Goal: Information Seeking & Learning: Understand process/instructions

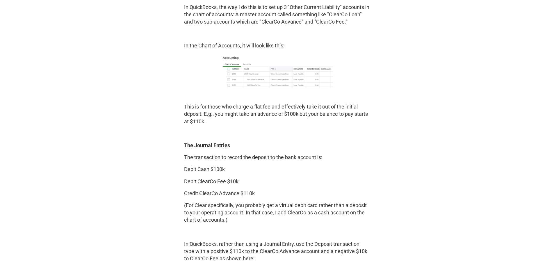
scroll to position [814, 0]
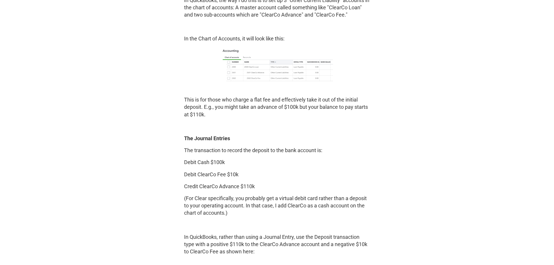
click at [246, 108] on p "This is for those who charge a flat fee and effectively take it out of the init…" at bounding box center [277, 107] width 186 height 22
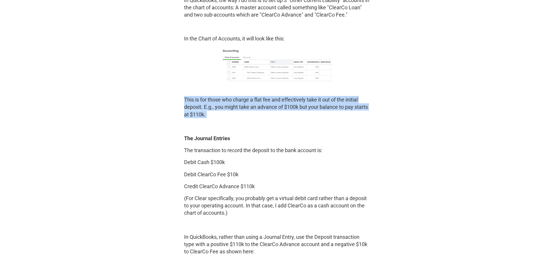
click at [246, 108] on p "This is for those who charge a flat fee and effectively take it out of the init…" at bounding box center [277, 107] width 186 height 22
click at [215, 104] on p "This is for those who charge a flat fee and effectively take it out of the init…" at bounding box center [277, 107] width 186 height 22
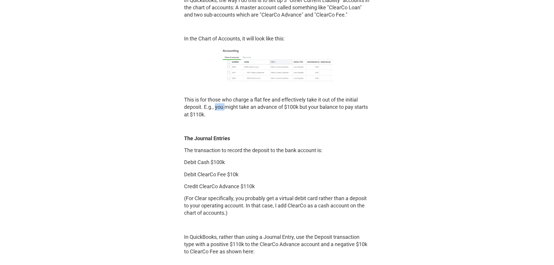
click at [216, 104] on p "This is for those who charge a flat fee and effectively take it out of the init…" at bounding box center [277, 107] width 186 height 22
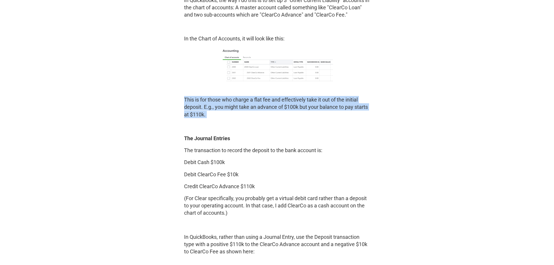
click at [216, 104] on p "This is for those who charge a flat fee and effectively take it out of the init…" at bounding box center [277, 107] width 186 height 22
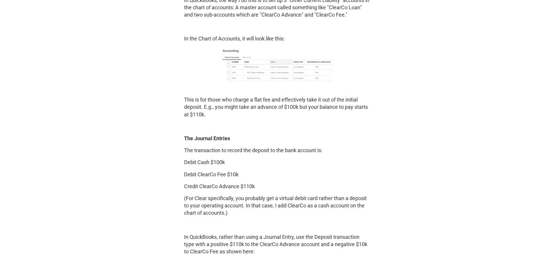
click at [204, 151] on p "The transaction to record the deposit to the bank account is:" at bounding box center [277, 150] width 186 height 7
click at [202, 173] on p "Debit ClearCo Fee $10k" at bounding box center [277, 174] width 186 height 7
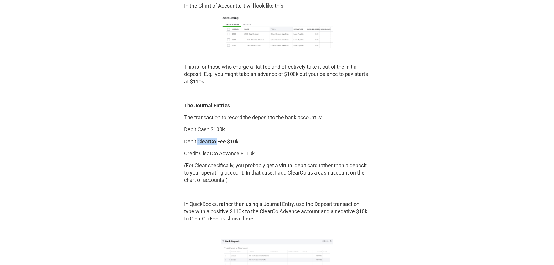
scroll to position [901, 0]
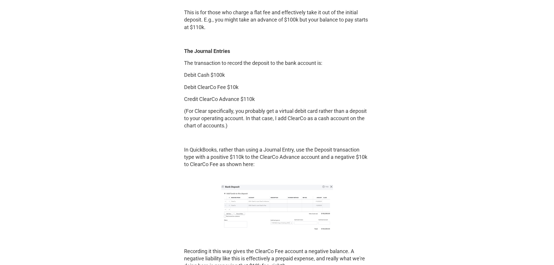
click at [283, 117] on p "(For Clear specifically, you probably get a virtual debit card rather than a de…" at bounding box center [277, 118] width 186 height 22
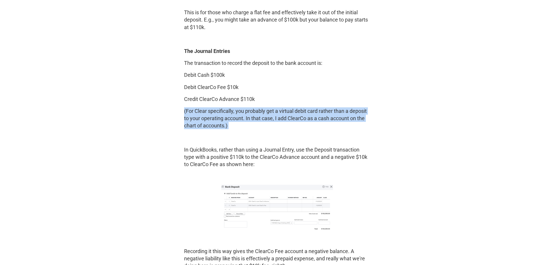
click at [283, 117] on p "(For Clear specifically, you probably get a virtual debit card rather than a de…" at bounding box center [277, 118] width 186 height 22
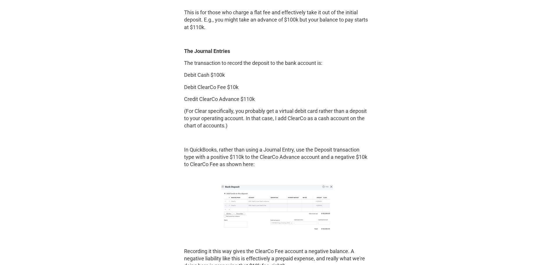
click at [220, 149] on p "In QuickBooks, rather than using a Journal Entry, use the Deposit transaction t…" at bounding box center [277, 157] width 186 height 22
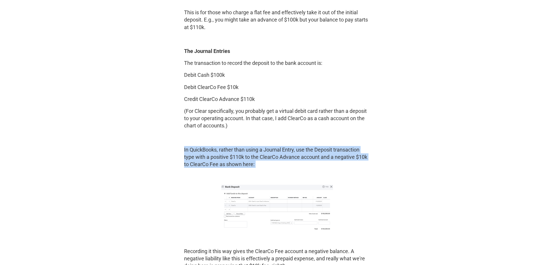
click at [220, 149] on p "In QuickBooks, rather than using a Journal Entry, use the Deposit transaction t…" at bounding box center [277, 157] width 186 height 22
click at [213, 166] on p "In QuickBooks, rather than using a Journal Entry, use the Deposit transaction t…" at bounding box center [277, 157] width 186 height 22
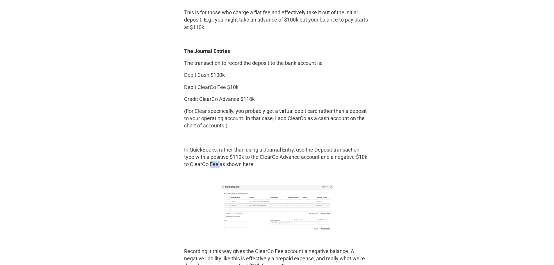
click at [213, 166] on p "In QuickBooks, rather than using a Journal Entry, use the Deposit transaction t…" at bounding box center [277, 157] width 186 height 22
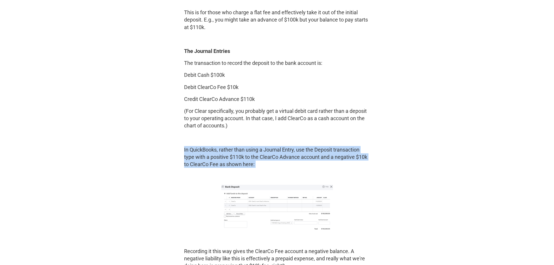
click at [213, 166] on p "In QuickBooks, rather than using a Journal Entry, use the Deposit transaction t…" at bounding box center [277, 157] width 186 height 22
click at [231, 155] on p "In QuickBooks, rather than using a Journal Entry, use the Deposit transaction t…" at bounding box center [277, 157] width 186 height 22
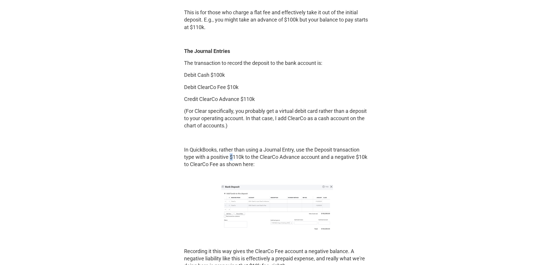
click at [231, 155] on p "In QuickBooks, rather than using a Journal Entry, use the Deposit transaction t…" at bounding box center [277, 157] width 186 height 22
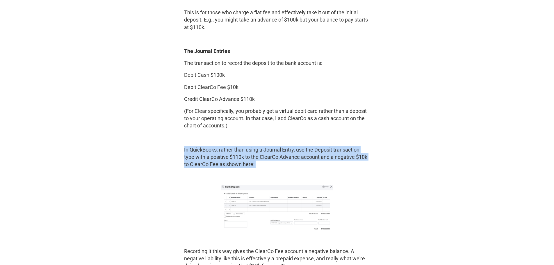
click at [231, 155] on p "In QuickBooks, rather than using a Journal Entry, use the Deposit transaction t…" at bounding box center [277, 157] width 186 height 22
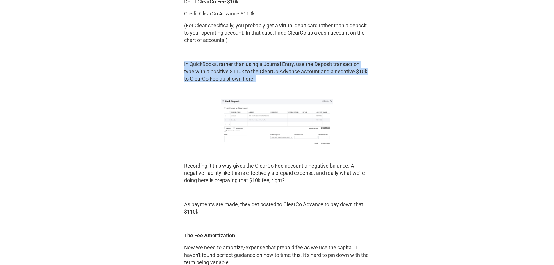
scroll to position [989, 0]
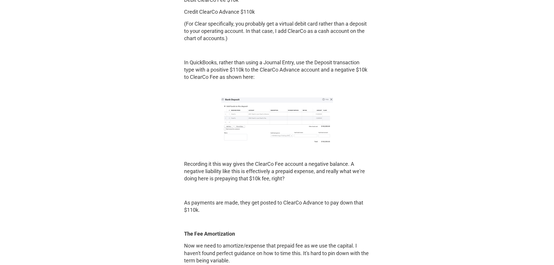
click at [238, 173] on p "Recording it this way gives the ClearCo Fee account a negative balance. A negat…" at bounding box center [277, 171] width 186 height 22
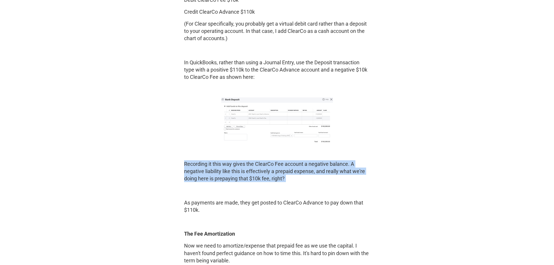
click at [238, 173] on p "Recording it this way gives the ClearCo Fee account a negative balance. A negat…" at bounding box center [277, 171] width 186 height 22
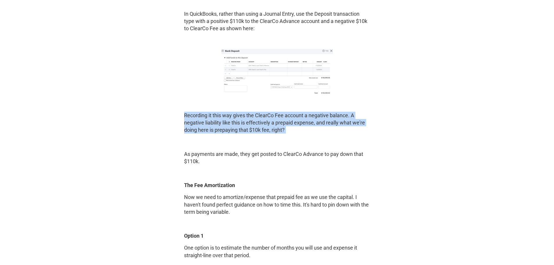
scroll to position [1076, 0]
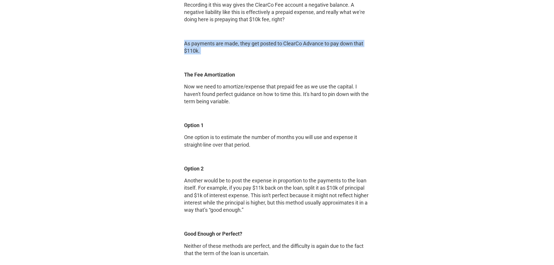
scroll to position [1163, 0]
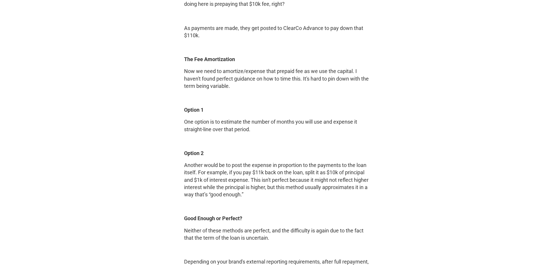
click at [281, 75] on p "Now we need to amortize/expense that prepaid fee as we use the capital. I haven…" at bounding box center [277, 78] width 186 height 22
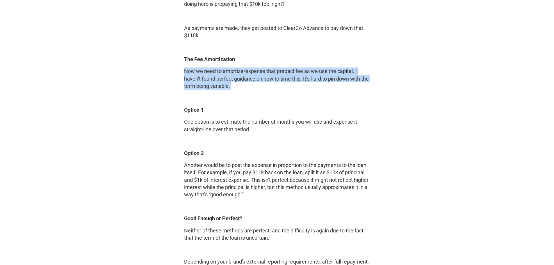
click at [281, 75] on p "Now we need to amortize/expense that prepaid fee as we use the capital. I haven…" at bounding box center [277, 78] width 186 height 22
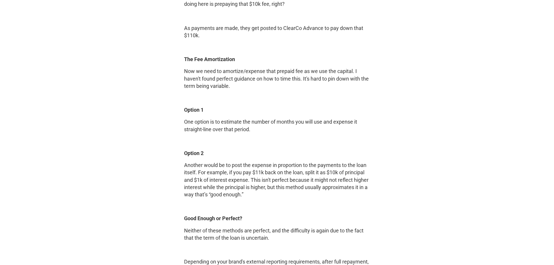
click at [226, 171] on p "Another would be to post the expense in proportion to the payments to the loan …" at bounding box center [277, 179] width 186 height 37
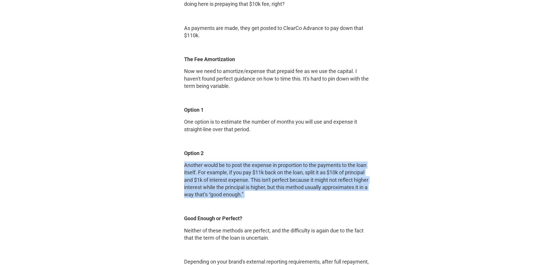
click at [226, 171] on p "Another would be to post the expense in proportion to the payments to the loan …" at bounding box center [277, 179] width 186 height 37
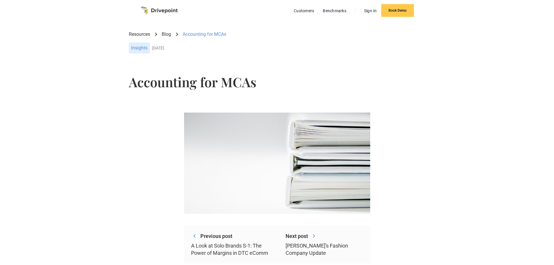
scroll to position [0, 0]
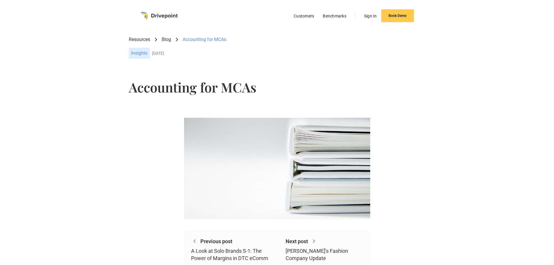
drag, startPoint x: 365, startPoint y: 214, endPoint x: 352, endPoint y: -6, distance: 220.2
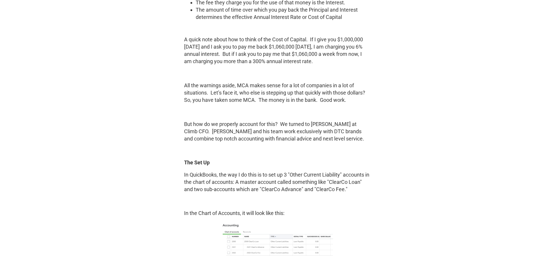
scroll to position [785, 0]
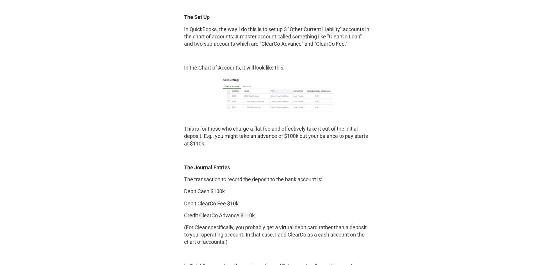
click at [302, 102] on img at bounding box center [277, 93] width 112 height 34
click at [279, 132] on p "This is for those who charge a flat fee and effectively take it out of the init…" at bounding box center [277, 136] width 186 height 22
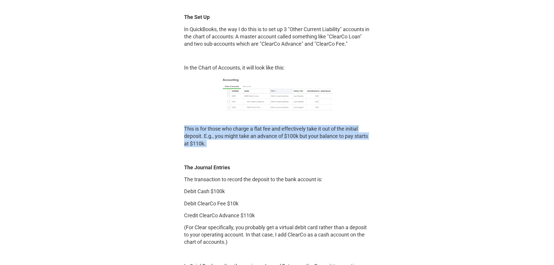
click at [279, 132] on p "This is for those who charge a flat fee and effectively take it out of the init…" at bounding box center [277, 136] width 186 height 22
click at [249, 137] on p "This is for those who charge a flat fee and effectively take it out of the init…" at bounding box center [277, 136] width 186 height 22
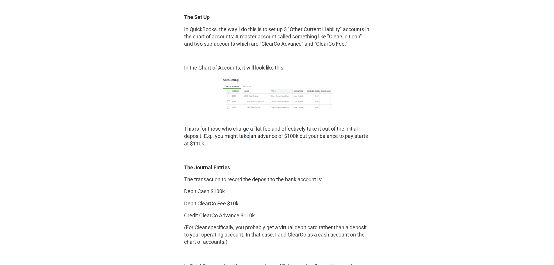
click at [249, 137] on p "This is for those who charge a flat fee and effectively take it out of the init…" at bounding box center [277, 136] width 186 height 22
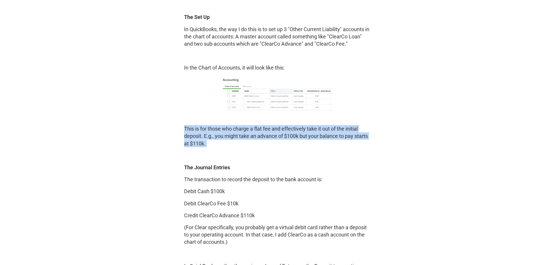
click at [249, 137] on p "This is for those who charge a flat fee and effectively take it out of the init…" at bounding box center [277, 136] width 186 height 22
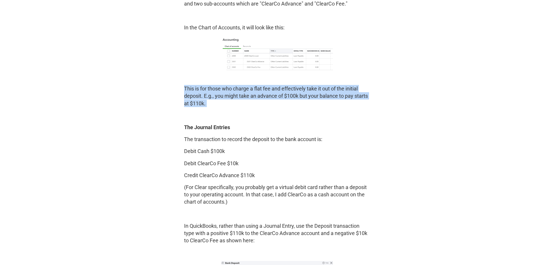
scroll to position [843, 0]
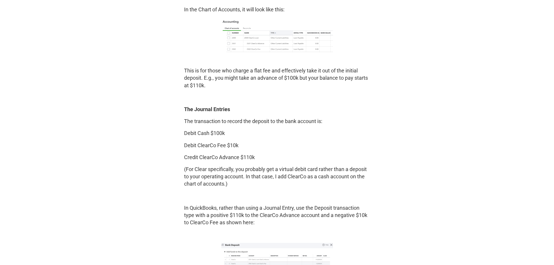
click at [221, 119] on p "The transaction to record the deposit to the bank account is:" at bounding box center [277, 120] width 186 height 7
click at [218, 145] on p "Debit ClearCo Fee $10k" at bounding box center [277, 145] width 186 height 7
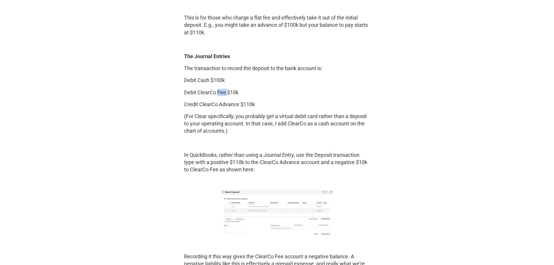
scroll to position [901, 0]
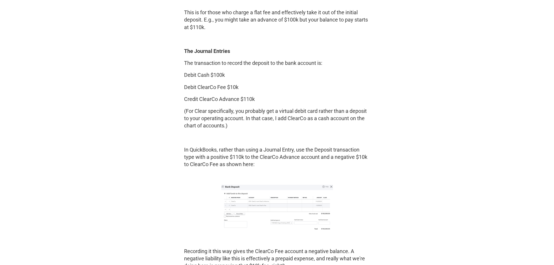
click at [222, 145] on div "‍ The introduction of new credit and borrowing options for DTC and eCommerce br…" at bounding box center [277, 8] width 186 height 1282
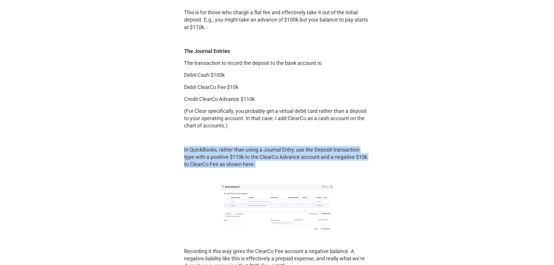
click at [222, 145] on div "‍ The introduction of new credit and borrowing options for DTC and eCommerce br…" at bounding box center [277, 8] width 186 height 1282
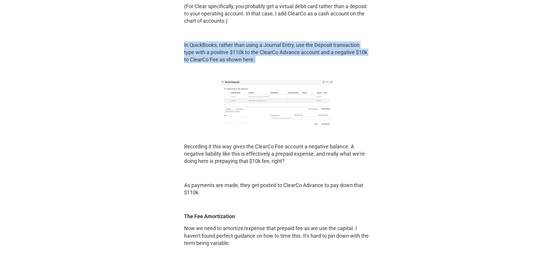
scroll to position [1018, 0]
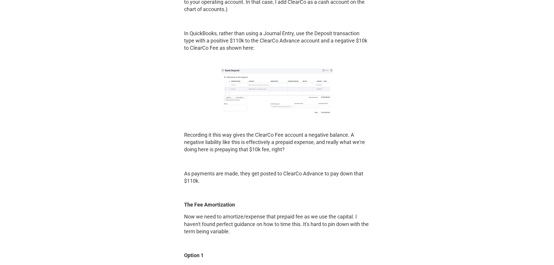
click at [234, 134] on p "Recording it this way gives the ClearCo Fee account a negative balance. A negat…" at bounding box center [277, 142] width 186 height 22
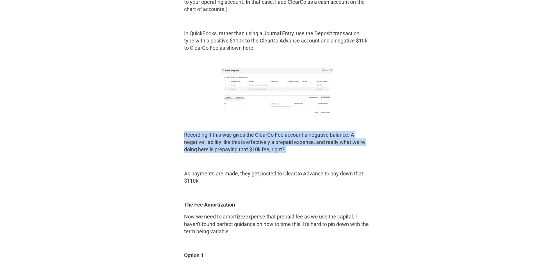
click at [234, 134] on p "Recording it this way gives the ClearCo Fee account a negative balance. A negat…" at bounding box center [277, 142] width 186 height 22
click at [210, 137] on p "Recording it this way gives the ClearCo Fee account a negative balance. A negat…" at bounding box center [277, 142] width 186 height 22
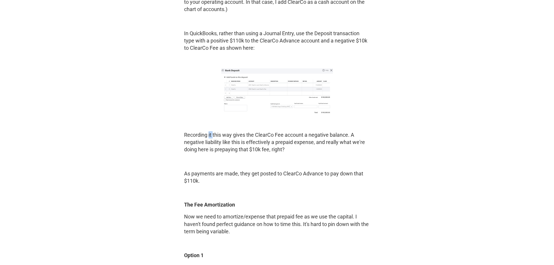
click at [210, 137] on p "Recording it this way gives the ClearCo Fee account a negative balance. A negat…" at bounding box center [277, 142] width 186 height 22
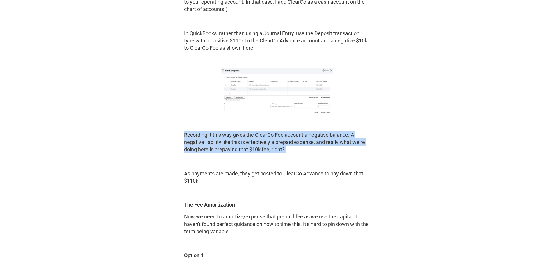
click at [210, 137] on p "Recording it this way gives the ClearCo Fee account a negative balance. A negat…" at bounding box center [277, 142] width 186 height 22
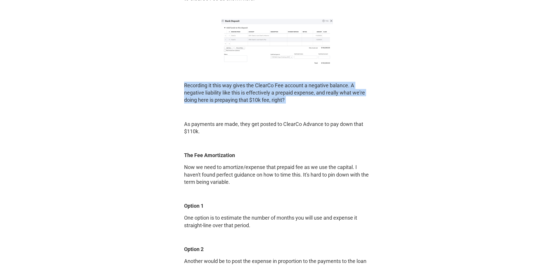
scroll to position [1076, 0]
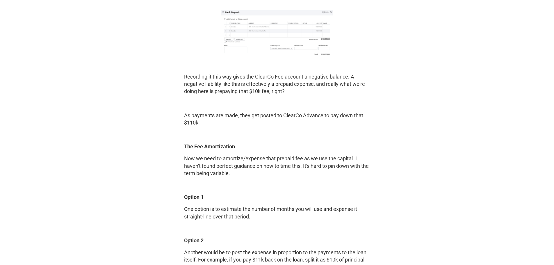
click at [270, 115] on p "As payments are made, they get posted to ClearCo Advance to pay down that $110k." at bounding box center [277, 119] width 186 height 15
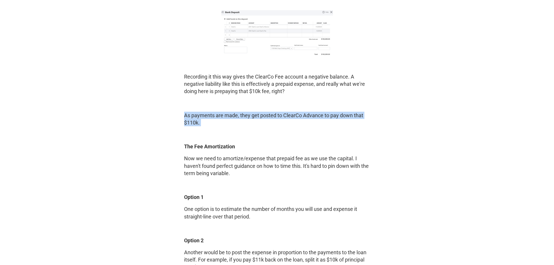
click at [270, 115] on p "As payments are made, they get posted to ClearCo Advance to pay down that $110k." at bounding box center [277, 119] width 186 height 15
click at [235, 118] on p "As payments are made, they get posted to ClearCo Advance to pay down that $110k." at bounding box center [277, 119] width 186 height 15
click at [236, 118] on p "As payments are made, they get posted to ClearCo Advance to pay down that $110k." at bounding box center [277, 119] width 186 height 15
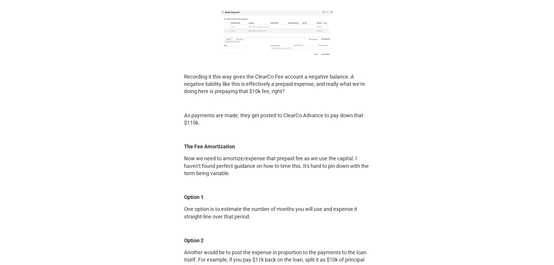
click at [227, 163] on p "Now we need to amortize/expense that prepaid fee as we use the capital. I haven…" at bounding box center [277, 166] width 186 height 22
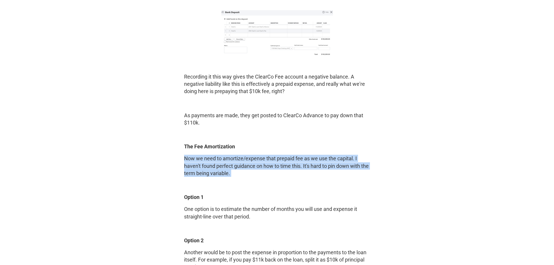
click at [227, 163] on p "Now we need to amortize/expense that prepaid fee as we use the capital. I haven…" at bounding box center [277, 166] width 186 height 22
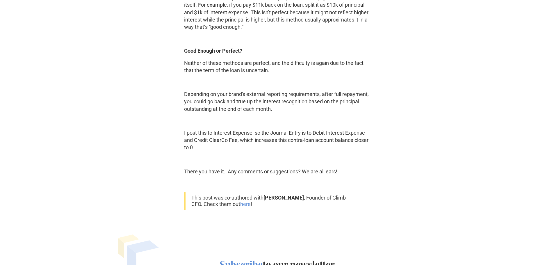
scroll to position [1338, 0]
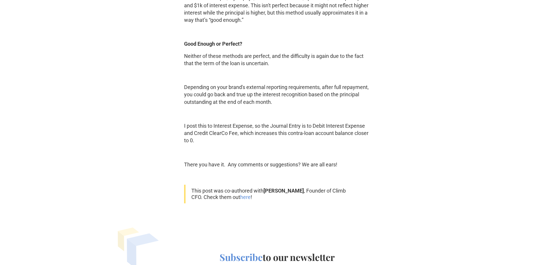
click at [224, 104] on p "Depending on your brand's external reporting requirements, after full repayment…" at bounding box center [277, 94] width 186 height 22
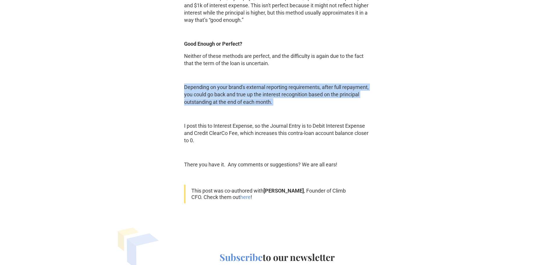
click at [224, 104] on p "Depending on your brand's external reporting requirements, after full repayment…" at bounding box center [277, 94] width 186 height 22
click at [274, 90] on p "Depending on your brand's external reporting requirements, after full repayment…" at bounding box center [277, 94] width 186 height 22
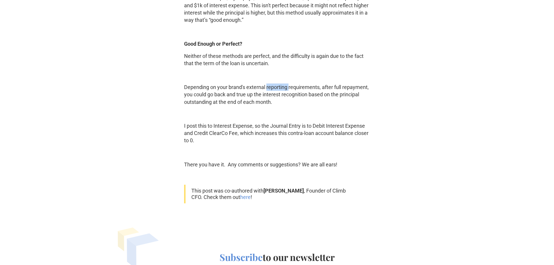
click at [274, 90] on p "Depending on your brand's external reporting requirements, after full repayment…" at bounding box center [277, 94] width 186 height 22
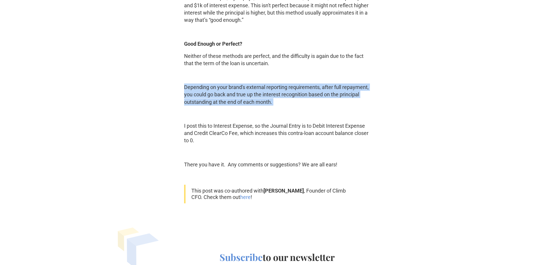
click at [274, 90] on p "Depending on your brand's external reporting requirements, after full repayment…" at bounding box center [277, 94] width 186 height 22
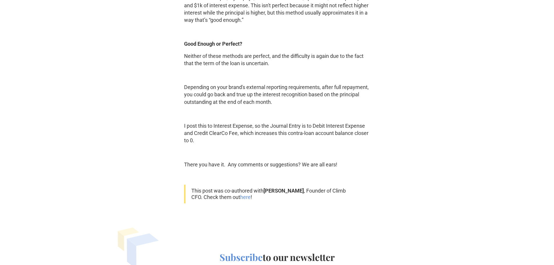
click at [228, 128] on p "I post this to Interest Expense, so the Journal Entry is to Debit Interest Expe…" at bounding box center [277, 133] width 186 height 22
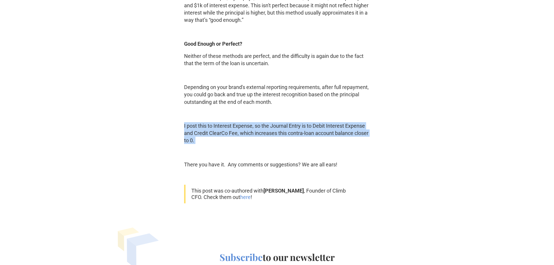
click at [228, 128] on p "I post this to Interest Expense, so the Journal Entry is to Debit Interest Expe…" at bounding box center [277, 133] width 186 height 22
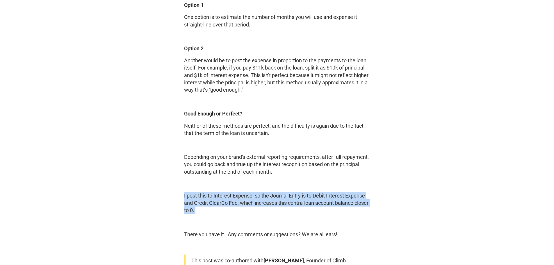
scroll to position [1279, 0]
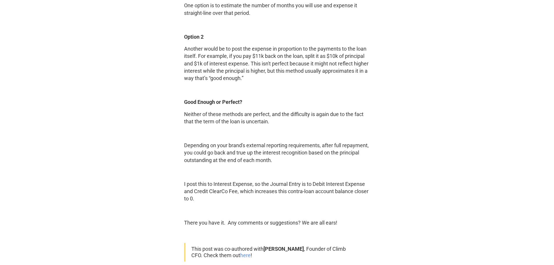
click at [243, 146] on p "Depending on your brand's external reporting requirements, after full repayment…" at bounding box center [277, 153] width 186 height 22
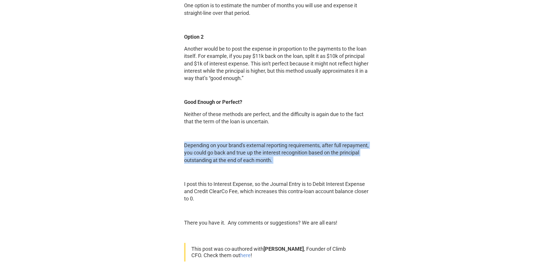
click at [243, 146] on p "Depending on your brand's external reporting requirements, after full repayment…" at bounding box center [277, 153] width 186 height 22
click at [235, 156] on p "Depending on your brand's external reporting requirements, after full repayment…" at bounding box center [277, 153] width 186 height 22
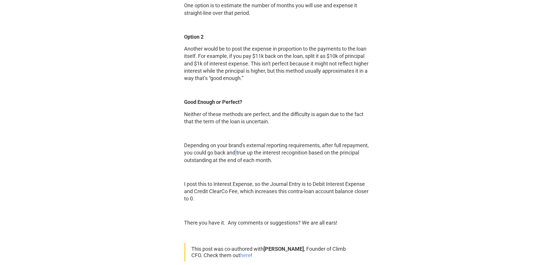
click at [235, 156] on p "Depending on your brand's external reporting requirements, after full repayment…" at bounding box center [277, 153] width 186 height 22
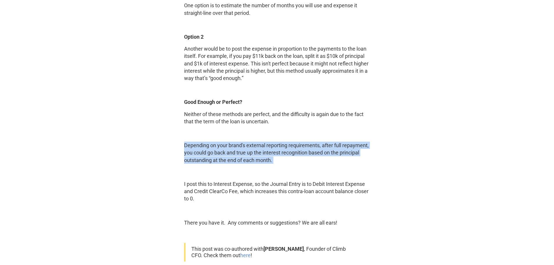
click at [235, 156] on p "Depending on your brand's external reporting requirements, after full repayment…" at bounding box center [277, 153] width 186 height 22
click at [213, 163] on p "Depending on your brand's external reporting requirements, after full repayment…" at bounding box center [277, 153] width 186 height 22
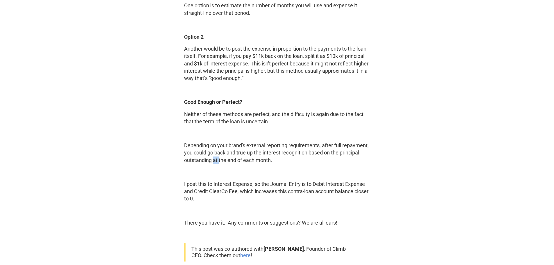
click at [213, 163] on p "Depending on your brand's external reporting requirements, after full repayment…" at bounding box center [277, 153] width 186 height 22
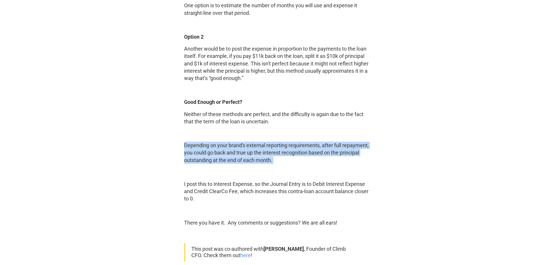
click at [213, 163] on p "Depending on your brand's external reporting requirements, after full repayment…" at bounding box center [277, 153] width 186 height 22
click at [198, 151] on p "Depending on your brand's external reporting requirements, after full repayment…" at bounding box center [277, 153] width 186 height 22
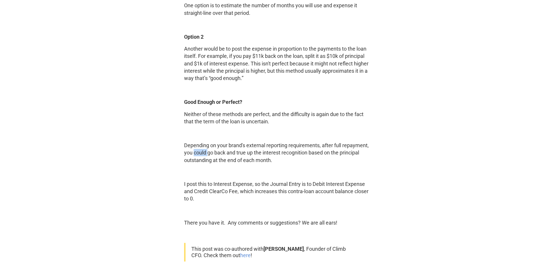
click at [198, 151] on p "Depending on your brand's external reporting requirements, after full repayment…" at bounding box center [277, 153] width 186 height 22
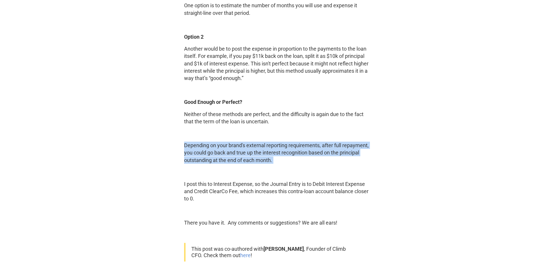
click at [198, 151] on p "Depending on your brand's external reporting requirements, after full repayment…" at bounding box center [277, 153] width 186 height 22
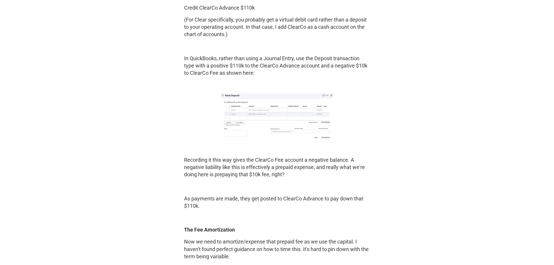
scroll to position [989, 0]
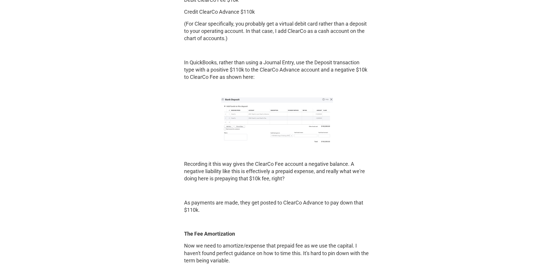
click at [283, 162] on p "Recording it this way gives the ClearCo Fee account a negative balance. A negat…" at bounding box center [277, 171] width 186 height 22
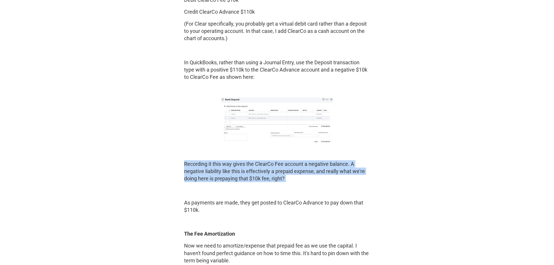
click at [283, 162] on p "Recording it this way gives the ClearCo Fee account a negative balance. A negat…" at bounding box center [277, 171] width 186 height 22
click at [247, 167] on p "Recording it this way gives the ClearCo Fee account a negative balance. A negat…" at bounding box center [277, 171] width 186 height 22
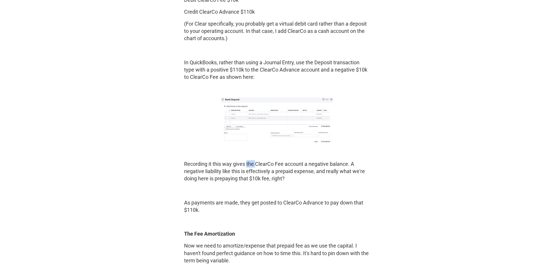
click at [247, 167] on p "Recording it this way gives the ClearCo Fee account a negative balance. A negat…" at bounding box center [277, 171] width 186 height 22
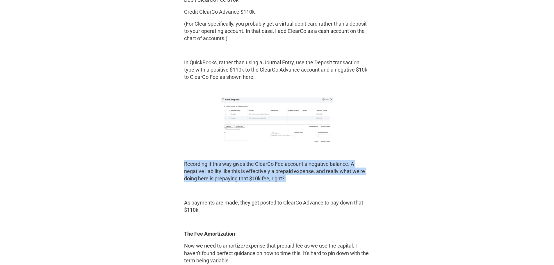
click at [247, 167] on p "Recording it this way gives the ClearCo Fee account a negative balance. A negat…" at bounding box center [277, 171] width 186 height 22
click at [210, 170] on p "Recording it this way gives the ClearCo Fee account a negative balance. A negat…" at bounding box center [277, 171] width 186 height 22
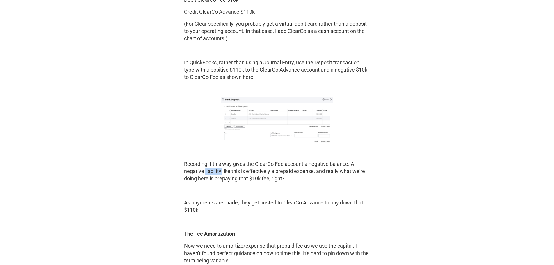
click at [210, 170] on p "Recording it this way gives the ClearCo Fee account a negative balance. A negat…" at bounding box center [277, 171] width 186 height 22
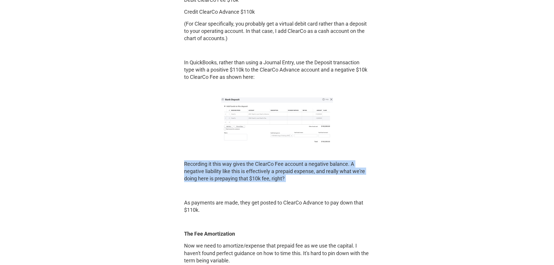
click at [210, 170] on p "Recording it this way gives the ClearCo Fee account a negative balance. A negat…" at bounding box center [277, 171] width 186 height 22
click at [239, 160] on p "Recording it this way gives the ClearCo Fee account a negative balance. A negat…" at bounding box center [277, 171] width 186 height 22
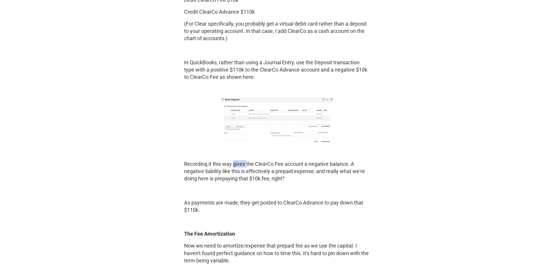
click at [239, 160] on p "Recording it this way gives the ClearCo Fee account a negative balance. A negat…" at bounding box center [277, 171] width 186 height 22
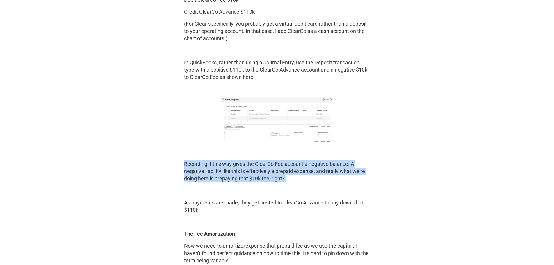
click at [239, 160] on p "Recording it this way gives the ClearCo Fee account a negative balance. A negat…" at bounding box center [277, 171] width 186 height 22
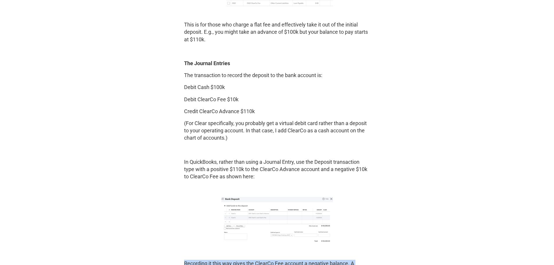
scroll to position [872, 0]
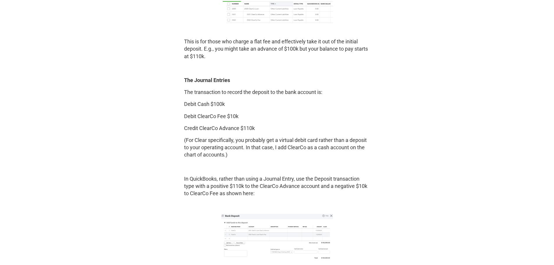
click at [240, 144] on p "(For Clear specifically, you probably get a virtual debit card rather than a de…" at bounding box center [277, 147] width 186 height 22
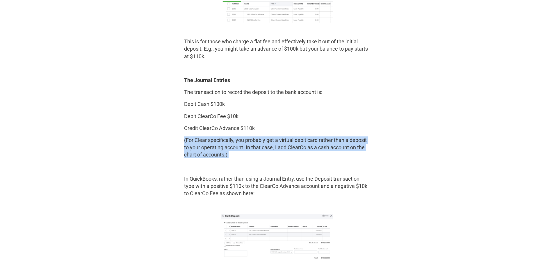
click at [240, 144] on p "(For Clear specifically, you probably get a virtual debit card rather than a de…" at bounding box center [277, 147] width 186 height 22
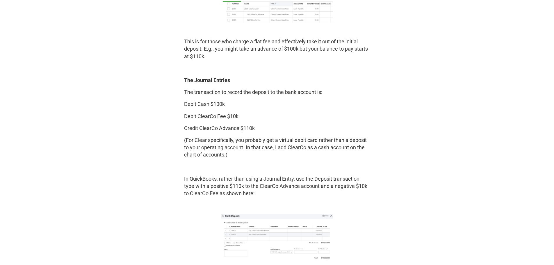
click at [266, 92] on p "The transaction to record the deposit to the bank account is:" at bounding box center [277, 91] width 186 height 7
click at [239, 137] on p "(For Clear specifically, you probably get a virtual debit card rather than a de…" at bounding box center [277, 147] width 186 height 22
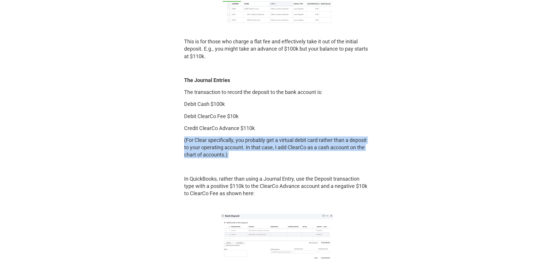
click at [239, 137] on p "(For Clear specifically, you probably get a virtual debit card rather than a de…" at bounding box center [277, 147] width 186 height 22
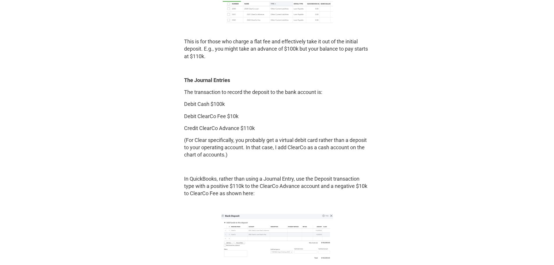
click at [202, 184] on p "In QuickBooks, rather than using a Journal Entry, use the Deposit transaction t…" at bounding box center [277, 186] width 186 height 22
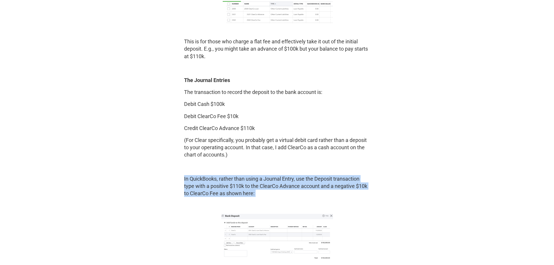
click at [202, 184] on p "In QuickBooks, rather than using a Journal Entry, use the Deposit transaction t…" at bounding box center [277, 186] width 186 height 22
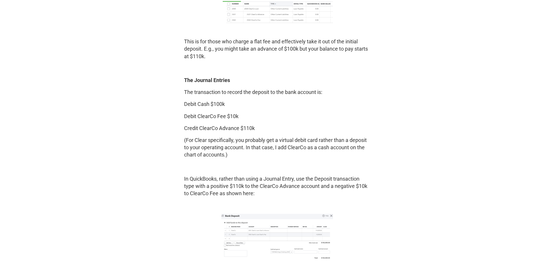
click at [245, 148] on p "(For Clear specifically, you probably get a virtual debit card rather than a de…" at bounding box center [277, 147] width 186 height 22
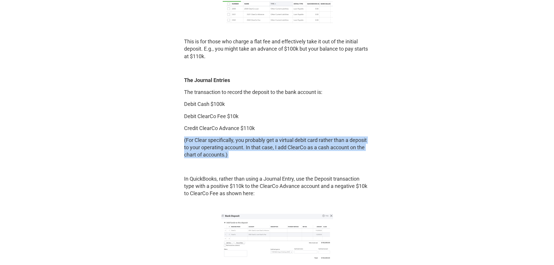
click at [245, 148] on p "(For Clear specifically, you probably get a virtual debit card rather than a de…" at bounding box center [277, 147] width 186 height 22
click at [232, 145] on p "(For Clear specifically, you probably get a virtual debit card rather than a de…" at bounding box center [277, 147] width 186 height 22
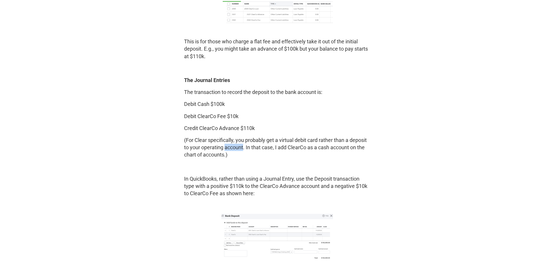
click at [232, 145] on p "(For Clear specifically, you probably get a virtual debit card rather than a de…" at bounding box center [277, 147] width 186 height 22
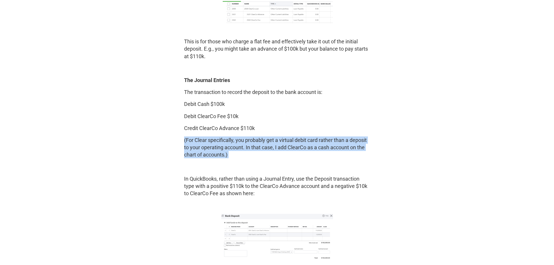
click at [232, 145] on p "(For Clear specifically, you probably get a virtual debit card rather than a de…" at bounding box center [277, 147] width 186 height 22
click at [242, 140] on p "(For Clear specifically, you probably get a virtual debit card rather than a de…" at bounding box center [277, 147] width 186 height 22
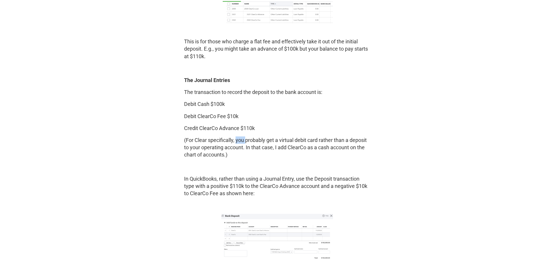
click at [242, 140] on p "(For Clear specifically, you probably get a virtual debit card rather than a de…" at bounding box center [277, 147] width 186 height 22
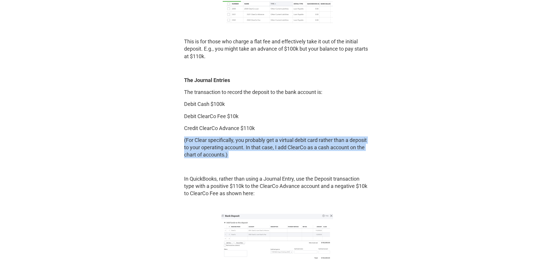
click at [242, 140] on p "(For Clear specifically, you probably get a virtual debit card rather than a de…" at bounding box center [277, 147] width 186 height 22
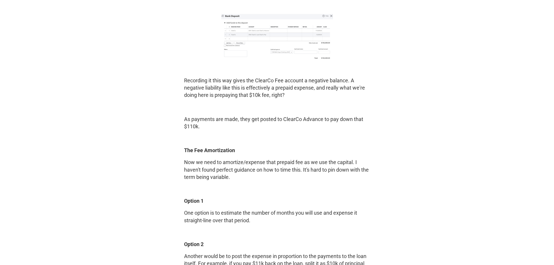
scroll to position [1076, 0]
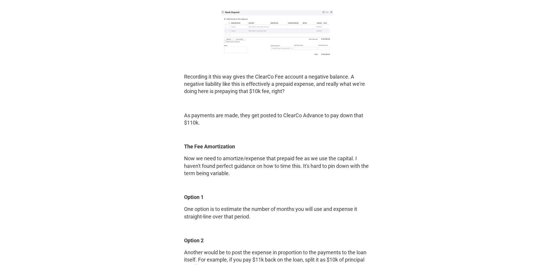
click at [241, 159] on p "Now we need to amortize/expense that prepaid fee as we use the capital. I haven…" at bounding box center [277, 166] width 186 height 22
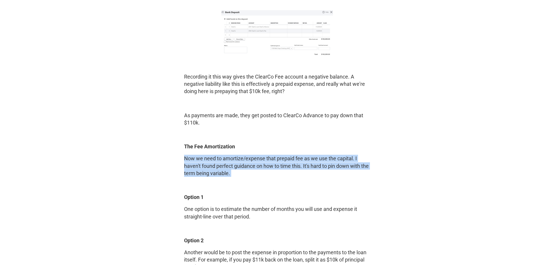
click at [241, 159] on p "Now we need to amortize/expense that prepaid fee as we use the capital. I haven…" at bounding box center [277, 166] width 186 height 22
click at [278, 157] on p "Now we need to amortize/expense that prepaid fee as we use the capital. I haven…" at bounding box center [277, 166] width 186 height 22
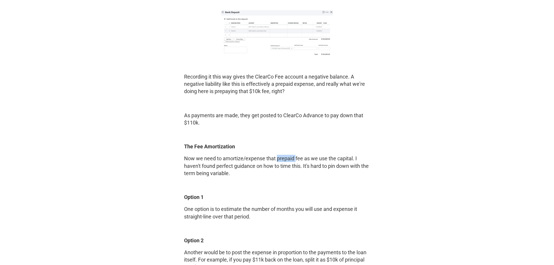
click at [278, 157] on p "Now we need to amortize/expense that prepaid fee as we use the capital. I haven…" at bounding box center [277, 166] width 186 height 22
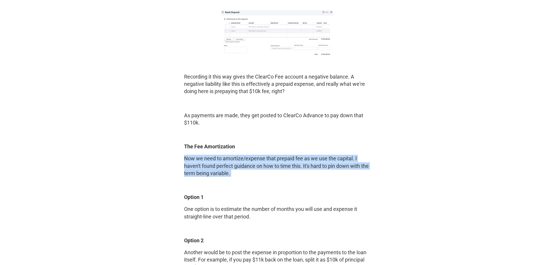
click at [278, 157] on p "Now we need to amortize/expense that prepaid fee as we use the capital. I haven…" at bounding box center [277, 166] width 186 height 22
click at [237, 166] on p "Now we need to amortize/expense that prepaid fee as we use the capital. I haven…" at bounding box center [277, 166] width 186 height 22
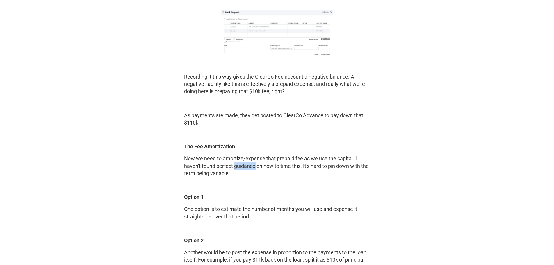
click at [237, 166] on p "Now we need to amortize/expense that prepaid fee as we use the capital. I haven…" at bounding box center [277, 166] width 186 height 22
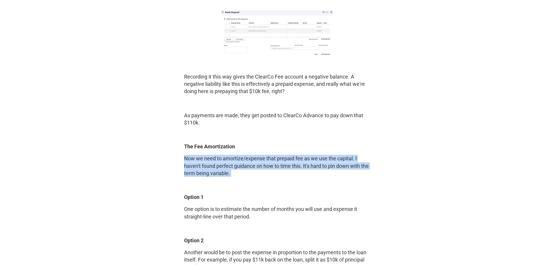
click at [237, 166] on p "Now we need to amortize/expense that prepaid fee as we use the capital. I haven…" at bounding box center [277, 166] width 186 height 22
click at [227, 165] on p "Now we need to amortize/expense that prepaid fee as we use the capital. I haven…" at bounding box center [277, 166] width 186 height 22
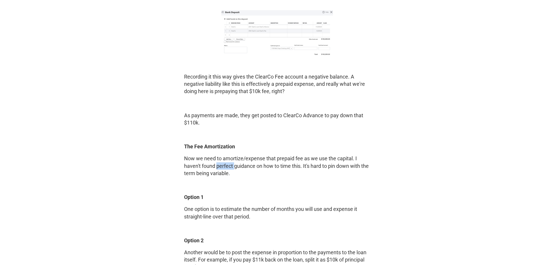
click at [227, 165] on p "Now we need to amortize/expense that prepaid fee as we use the capital. I haven…" at bounding box center [277, 166] width 186 height 22
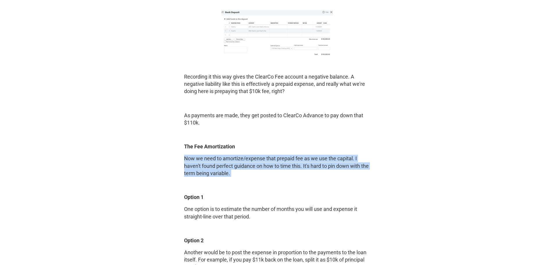
click at [227, 165] on p "Now we need to amortize/expense that prepaid fee as we use the capital. I haven…" at bounding box center [277, 166] width 186 height 22
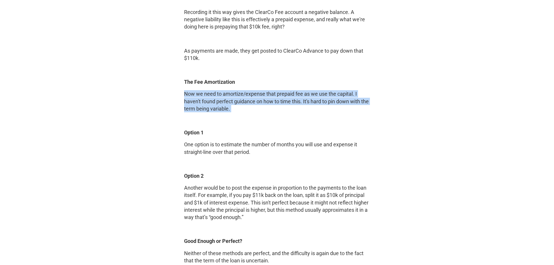
scroll to position [1163, 0]
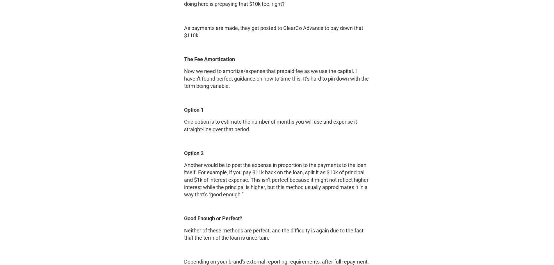
click at [254, 124] on p "One option is to estimate the number of months you will use and expense it stra…" at bounding box center [277, 125] width 186 height 15
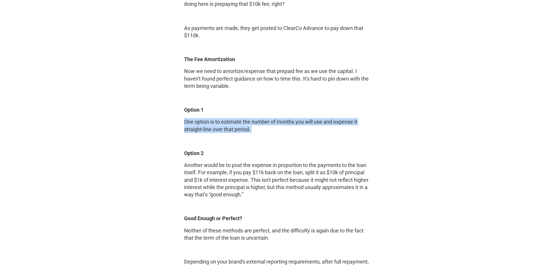
click at [254, 124] on p "One option is to estimate the number of months you will use and expense it stra…" at bounding box center [277, 125] width 186 height 15
click at [222, 130] on p "One option is to estimate the number of months you will use and expense it stra…" at bounding box center [277, 125] width 186 height 15
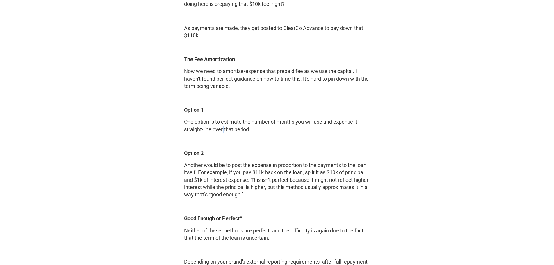
click at [222, 131] on p "One option is to estimate the number of months you will use and expense it stra…" at bounding box center [277, 125] width 186 height 15
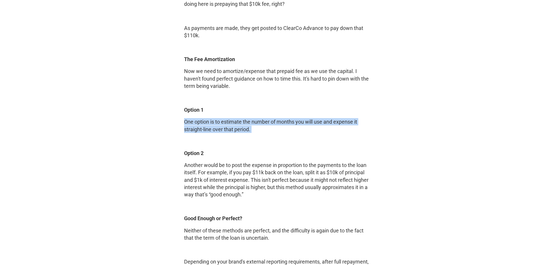
click at [222, 131] on p "One option is to estimate the number of months you will use and expense it stra…" at bounding box center [277, 125] width 186 height 15
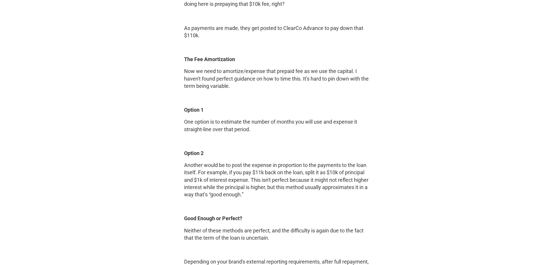
click at [221, 161] on p "Another would be to post the expense in proportion to the payments to the loan …" at bounding box center [277, 179] width 186 height 37
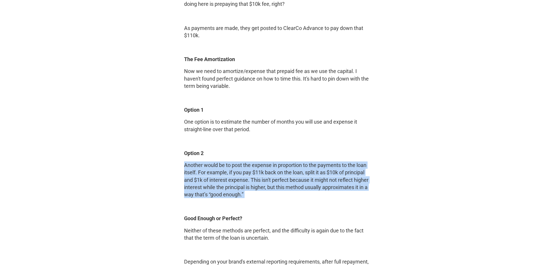
click at [221, 161] on p "Another would be to post the expense in proportion to the payments to the loan …" at bounding box center [277, 179] width 186 height 37
click at [255, 176] on p "Another would be to post the expense in proportion to the payments to the loan …" at bounding box center [277, 179] width 186 height 37
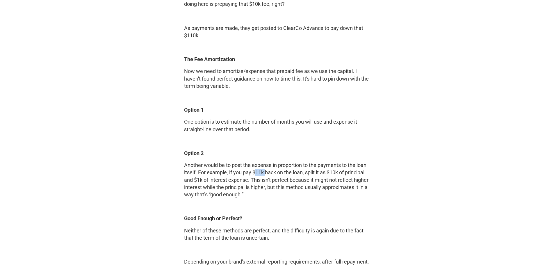
click at [255, 176] on p "Another would be to post the expense in proportion to the payments to the loan …" at bounding box center [277, 179] width 186 height 37
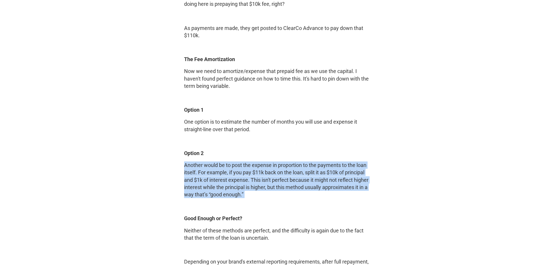
click at [255, 176] on p "Another would be to post the expense in proportion to the payments to the loan …" at bounding box center [277, 179] width 186 height 37
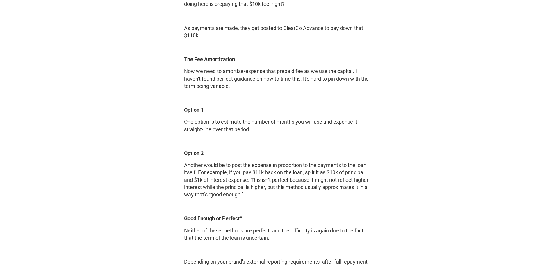
click at [251, 120] on p "One option is to estimate the number of months you will use and expense it stra…" at bounding box center [277, 125] width 186 height 15
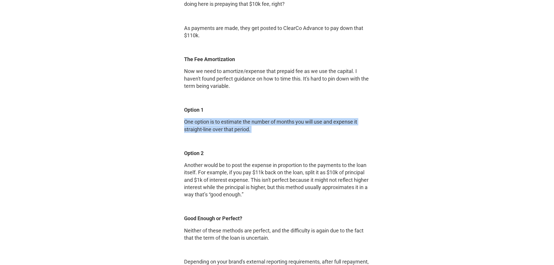
click at [251, 120] on p "One option is to estimate the number of months you will use and expense it stra…" at bounding box center [277, 125] width 186 height 15
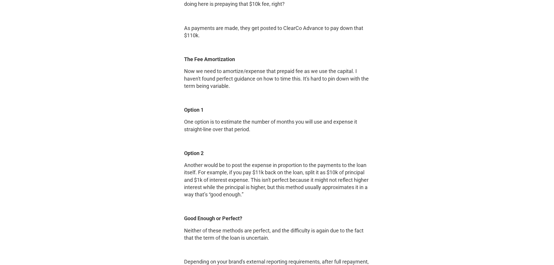
click at [267, 77] on p "Now we need to amortize/expense that prepaid fee as we use the capital. I haven…" at bounding box center [277, 78] width 186 height 22
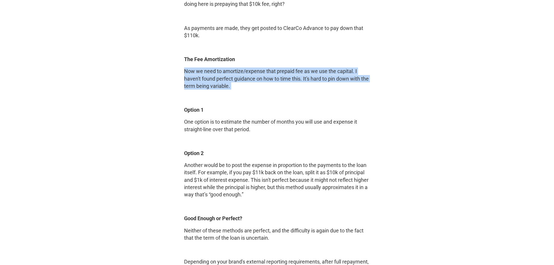
click at [267, 77] on p "Now we need to amortize/expense that prepaid fee as we use the capital. I haven…" at bounding box center [277, 78] width 186 height 22
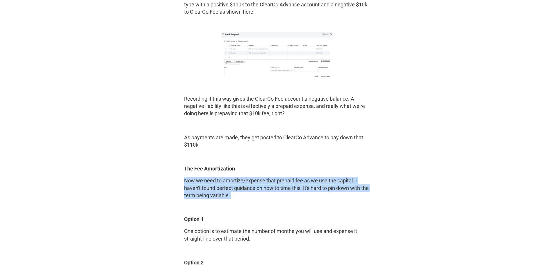
scroll to position [1047, 0]
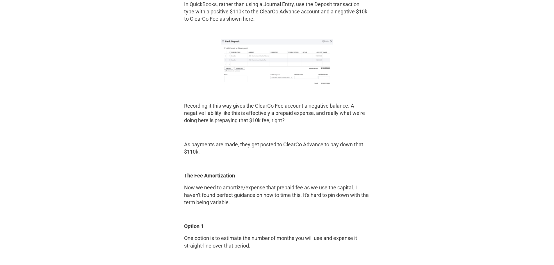
click at [318, 106] on p "Recording it this way gives the ClearCo Fee account a negative balance. A negat…" at bounding box center [277, 113] width 186 height 22
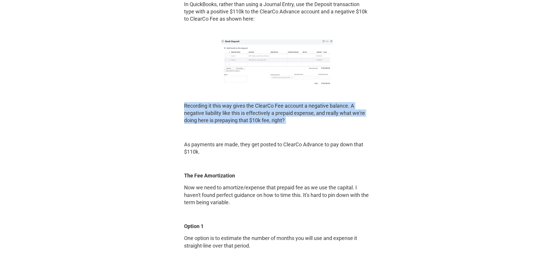
click at [318, 106] on p "Recording it this way gives the ClearCo Fee account a negative balance. A negat…" at bounding box center [277, 113] width 186 height 22
click at [235, 116] on p "Recording it this way gives the ClearCo Fee account a negative balance. A negat…" at bounding box center [277, 113] width 186 height 22
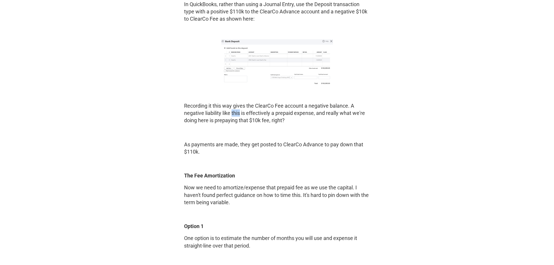
click at [234, 116] on p "Recording it this way gives the ClearCo Fee account a negative balance. A negat…" at bounding box center [277, 113] width 186 height 22
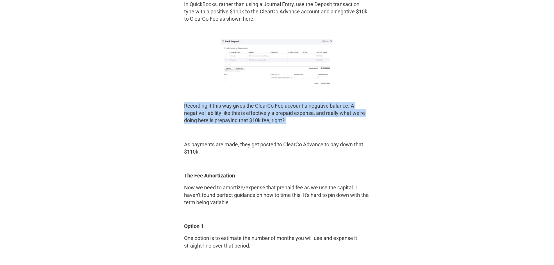
click at [234, 116] on p "Recording it this way gives the ClearCo Fee account a negative balance. A negat…" at bounding box center [277, 113] width 186 height 22
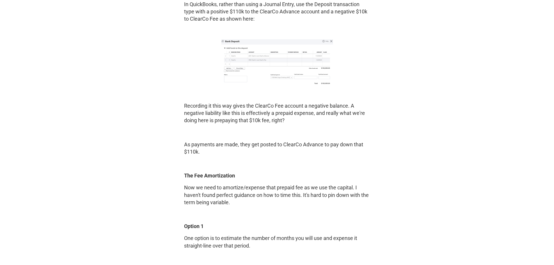
click at [234, 142] on p "As payments are made, they get posted to ClearCo Advance to pay down that $110k." at bounding box center [277, 148] width 186 height 15
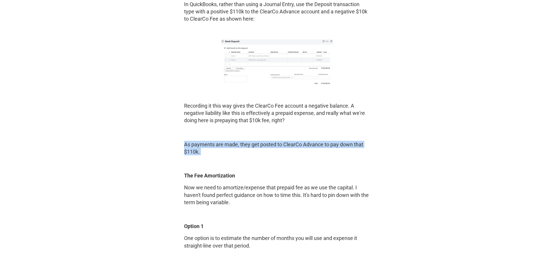
click at [234, 142] on p "As payments are made, they get posted to ClearCo Advance to pay down that $110k." at bounding box center [277, 148] width 186 height 15
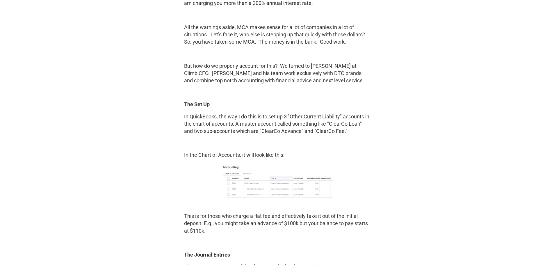
scroll to position [843, 0]
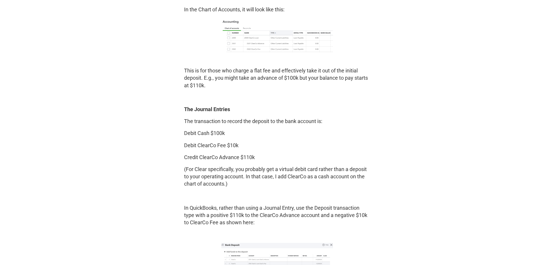
click at [233, 122] on p "The transaction to record the deposit to the bank account is:" at bounding box center [277, 120] width 186 height 7
click at [206, 145] on p "Debit ClearCo Fee $10k" at bounding box center [277, 145] width 186 height 7
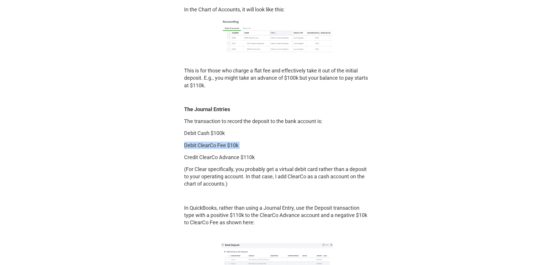
click at [206, 145] on p "Debit ClearCo Fee $10k" at bounding box center [277, 145] width 186 height 7
click at [198, 154] on p "Credit ClearCo Advance $110k" at bounding box center [277, 157] width 186 height 7
click at [211, 125] on div "‍ The introduction of new credit and borrowing options for DTC and eCommerce br…" at bounding box center [277, 66] width 186 height 1282
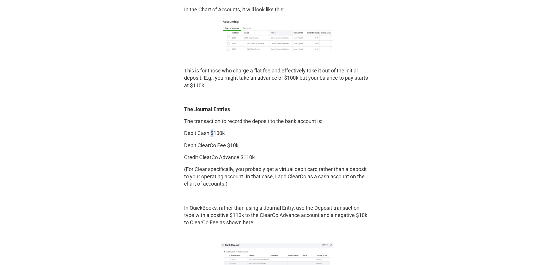
click at [211, 125] on div "‍ The introduction of new credit and borrowing options for DTC and eCommerce br…" at bounding box center [277, 66] width 186 height 1282
click at [206, 148] on p "Debit ClearCo Fee $10k" at bounding box center [277, 145] width 186 height 7
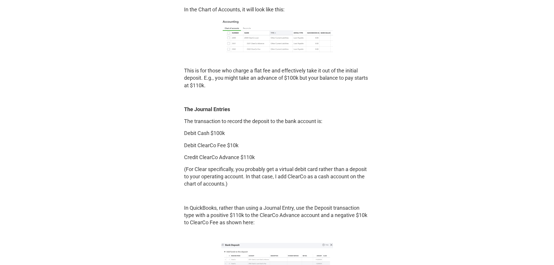
click at [207, 154] on p "Credit ClearCo Advance $110k" at bounding box center [277, 157] width 186 height 7
click at [207, 131] on p "Debit Cash $100k" at bounding box center [277, 132] width 186 height 7
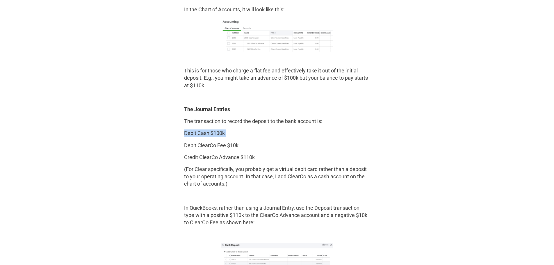
click at [207, 131] on p "Debit Cash $100k" at bounding box center [277, 132] width 186 height 7
click at [206, 142] on p "Debit ClearCo Fee $10k" at bounding box center [277, 145] width 186 height 7
click at [205, 155] on p "Credit ClearCo Advance $110k" at bounding box center [277, 157] width 186 height 7
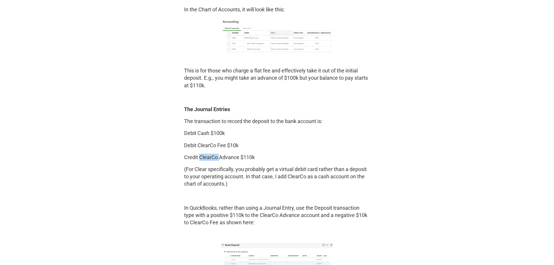
click at [205, 155] on p "Credit ClearCo Advance $110k" at bounding box center [277, 157] width 186 height 7
click at [231, 162] on div "‍ The introduction of new credit and borrowing options for DTC and eCommerce br…" at bounding box center [277, 66] width 186 height 1282
click at [231, 173] on p "(For Clear specifically, you probably get a virtual debit card rather than a de…" at bounding box center [277, 176] width 186 height 22
click at [206, 128] on div "‍ The introduction of new credit and borrowing options for DTC and eCommerce br…" at bounding box center [277, 66] width 186 height 1282
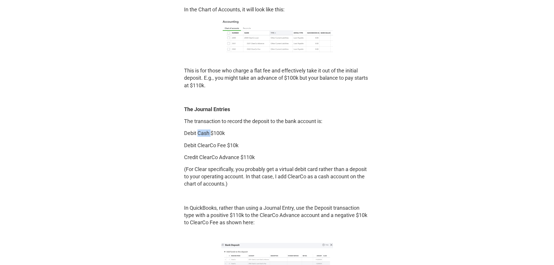
click at [206, 128] on div "‍ The introduction of new credit and borrowing options for DTC and eCommerce br…" at bounding box center [277, 66] width 186 height 1282
click at [199, 148] on p "Debit ClearCo Fee $10k" at bounding box center [277, 145] width 186 height 7
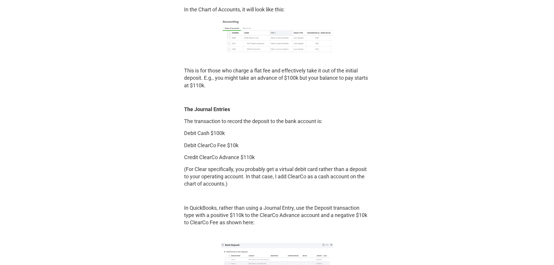
click at [237, 157] on p "Credit ClearCo Advance $110k" at bounding box center [277, 157] width 186 height 7
click at [237, 156] on p "Credit ClearCo Advance $110k" at bounding box center [277, 157] width 186 height 7
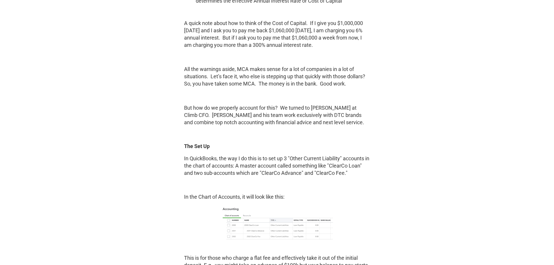
scroll to position [785, 0]
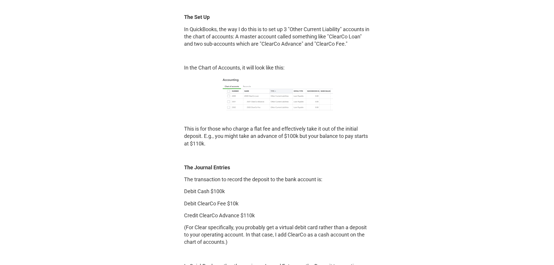
click at [258, 137] on p "This is for those who charge a flat fee and effectively take it out of the init…" at bounding box center [277, 136] width 186 height 22
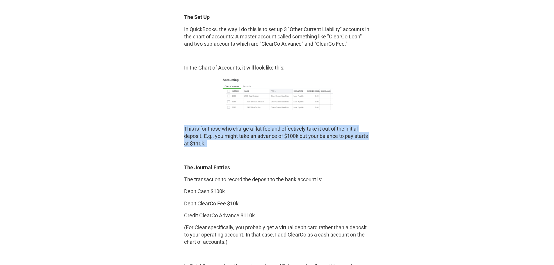
click at [258, 137] on p "This is for those who charge a flat fee and effectively take it out of the init…" at bounding box center [277, 136] width 186 height 22
click at [294, 135] on p "This is for those who charge a flat fee and effectively take it out of the init…" at bounding box center [277, 136] width 186 height 22
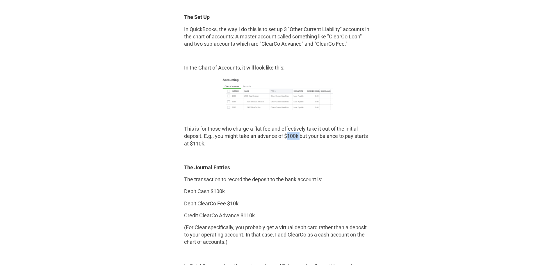
click at [294, 135] on p "This is for those who charge a flat fee and effectively take it out of the init…" at bounding box center [277, 136] width 186 height 22
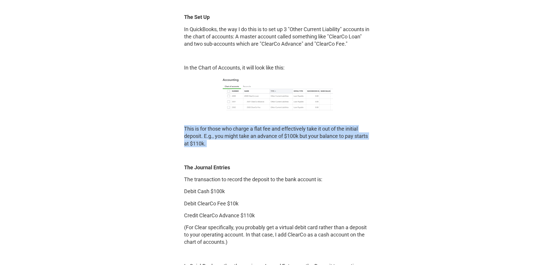
click at [294, 135] on p "This is for those who charge a flat fee and effectively take it out of the init…" at bounding box center [277, 136] width 186 height 22
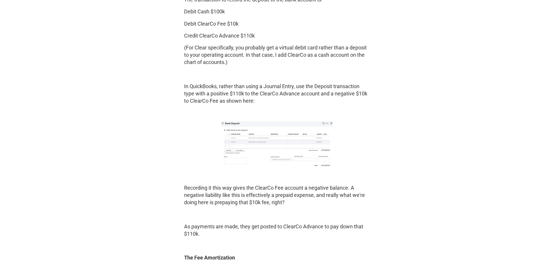
scroll to position [1076, 0]
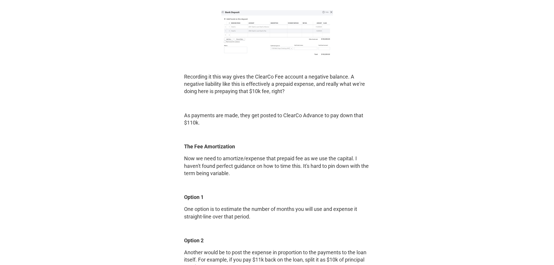
click at [288, 158] on p "Now we need to amortize/expense that prepaid fee as we use the capital. I haven…" at bounding box center [277, 166] width 186 height 22
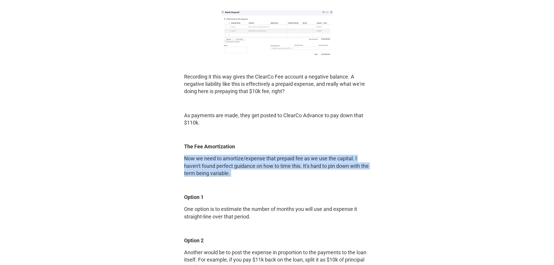
click at [288, 158] on p "Now we need to amortize/expense that prepaid fee as we use the capital. I haven…" at bounding box center [277, 166] width 186 height 22
click at [297, 158] on p "Now we need to amortize/expense that prepaid fee as we use the capital. I haven…" at bounding box center [277, 166] width 186 height 22
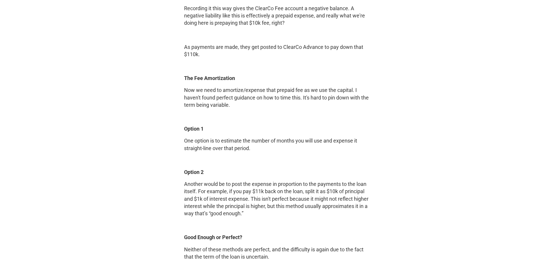
scroll to position [1163, 0]
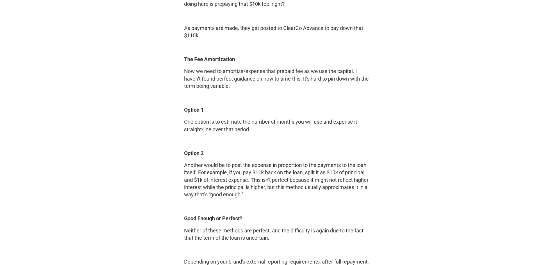
click at [247, 179] on p "Another would be to post the expense in proportion to the payments to the loan …" at bounding box center [277, 179] width 186 height 37
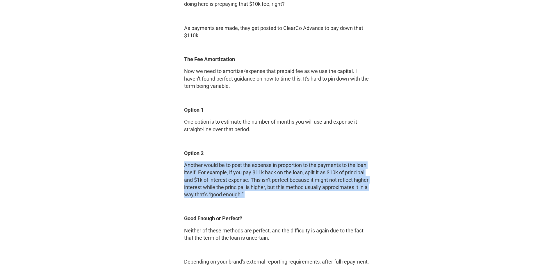
click at [247, 179] on p "Another would be to post the expense in proportion to the payments to the loan …" at bounding box center [277, 179] width 186 height 37
click at [264, 182] on p "Another would be to post the expense in proportion to the payments to the loan …" at bounding box center [277, 179] width 186 height 37
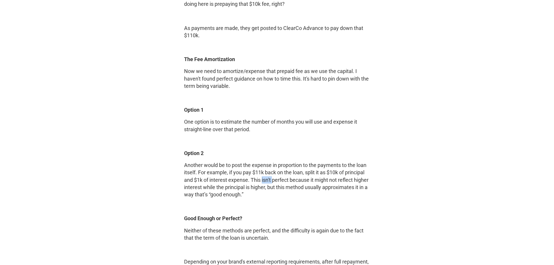
click at [264, 182] on p "Another would be to post the expense in proportion to the payments to the loan …" at bounding box center [277, 179] width 186 height 37
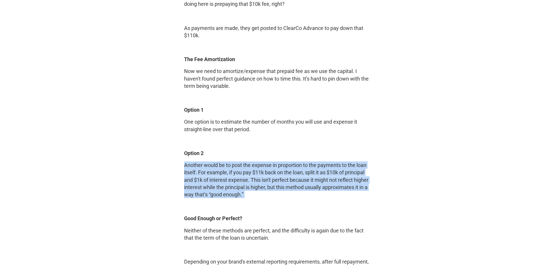
click at [264, 182] on p "Another would be to post the expense in proportion to the payments to the loan …" at bounding box center [277, 179] width 186 height 37
click at [275, 186] on p "Another would be to post the expense in proportion to the payments to the loan …" at bounding box center [277, 179] width 186 height 37
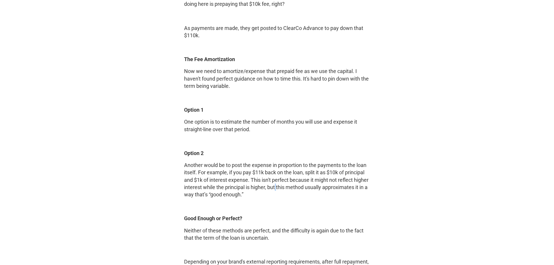
click at [275, 186] on p "Another would be to post the expense in proportion to the payments to the loan …" at bounding box center [277, 179] width 186 height 37
click at [289, 180] on p "Another would be to post the expense in proportion to the payments to the loan …" at bounding box center [277, 179] width 186 height 37
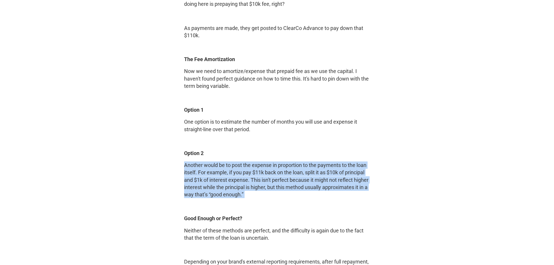
click at [289, 180] on p "Another would be to post the expense in proportion to the payments to the loan …" at bounding box center [277, 179] width 186 height 37
click at [252, 184] on p "Another would be to post the expense in proportion to the payments to the loan …" at bounding box center [277, 179] width 186 height 37
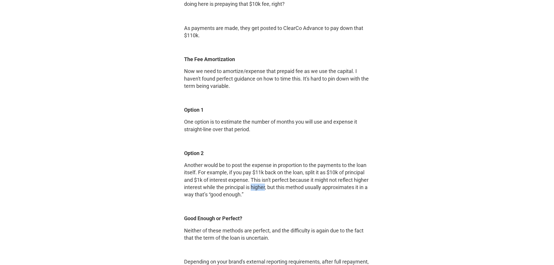
click at [252, 184] on p "Another would be to post the expense in proportion to the payments to the loan …" at bounding box center [277, 179] width 186 height 37
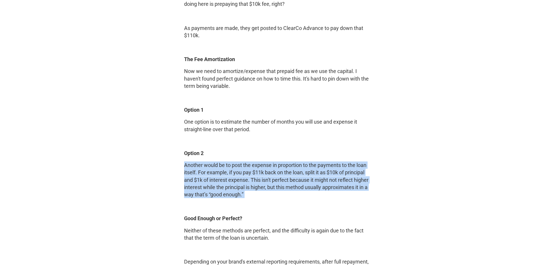
click at [252, 184] on p "Another would be to post the expense in proportion to the payments to the loan …" at bounding box center [277, 179] width 186 height 37
click at [231, 187] on p "Another would be to post the expense in proportion to the payments to the loan …" at bounding box center [277, 179] width 186 height 37
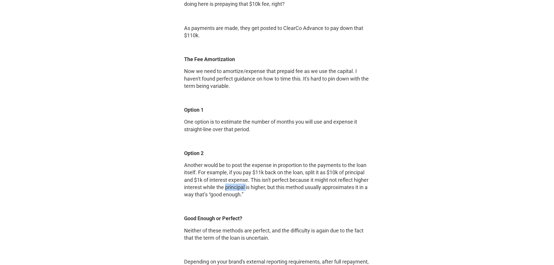
click at [231, 187] on p "Another would be to post the expense in proportion to the payments to the loan …" at bounding box center [277, 179] width 186 height 37
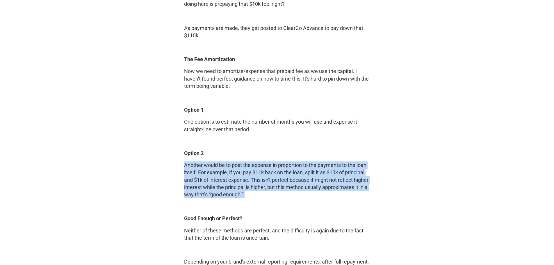
click at [231, 187] on p "Another would be to post the expense in proportion to the payments to the loan …" at bounding box center [277, 179] width 186 height 37
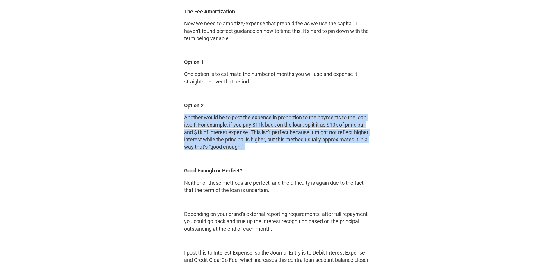
scroll to position [1308, 0]
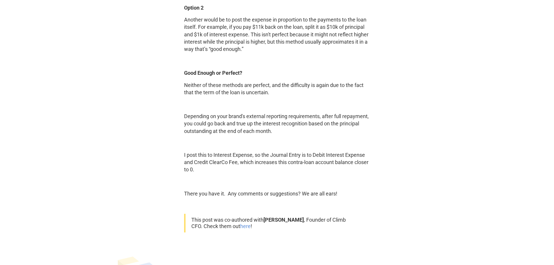
click at [256, 95] on p "Neither of these methods are perfect, and the difficulty is again due to the fa…" at bounding box center [277, 88] width 186 height 15
click at [254, 92] on p "Neither of these methods are perfect, and the difficulty is again due to the fa…" at bounding box center [277, 88] width 186 height 15
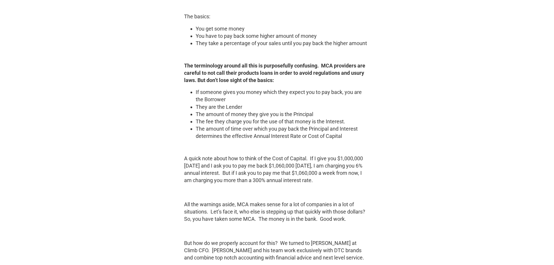
scroll to position [0, 0]
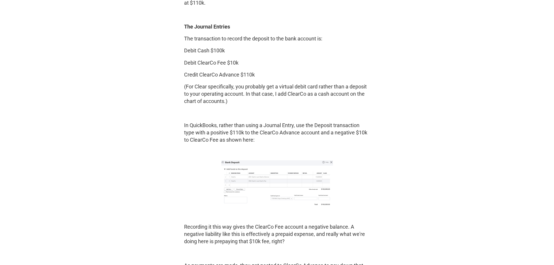
drag, startPoint x: 153, startPoint y: 187, endPoint x: 0, endPoint y: 76, distance: 189.0
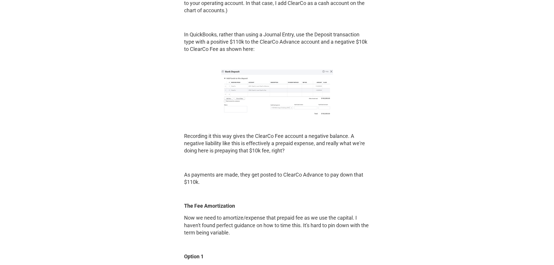
scroll to position [1024, 0]
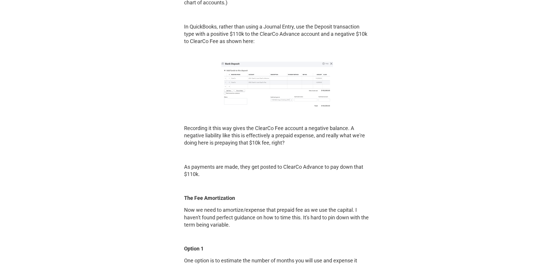
click at [252, 138] on p "Recording it this way gives the ClearCo Fee account a negative balance. A negat…" at bounding box center [277, 135] width 186 height 22
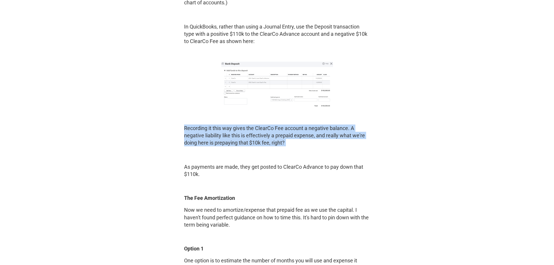
click at [252, 138] on p "Recording it this way gives the ClearCo Fee account a negative balance. A negat…" at bounding box center [277, 135] width 186 height 22
click at [241, 138] on p "Recording it this way gives the ClearCo Fee account a negative balance. A negat…" at bounding box center [277, 135] width 186 height 22
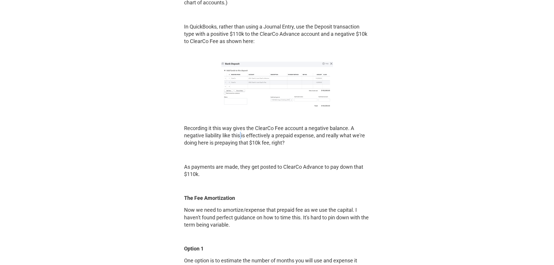
click at [241, 138] on p "Recording it this way gives the ClearCo Fee account a negative balance. A negat…" at bounding box center [277, 135] width 186 height 22
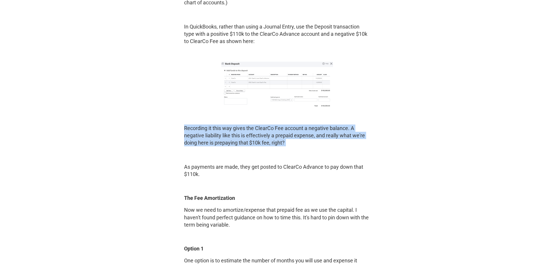
click at [241, 138] on p "Recording it this way gives the ClearCo Fee account a negative balance. A negat…" at bounding box center [277, 135] width 186 height 22
click at [322, 88] on img at bounding box center [277, 86] width 112 height 48
click at [297, 131] on p "Recording it this way gives the ClearCo Fee account a negative balance. A negat…" at bounding box center [277, 135] width 186 height 22
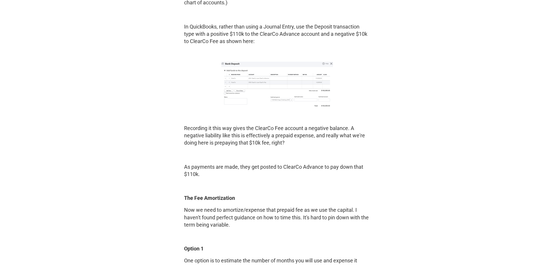
click at [268, 134] on p "Recording it this way gives the ClearCo Fee account a negative balance. A negat…" at bounding box center [277, 135] width 186 height 22
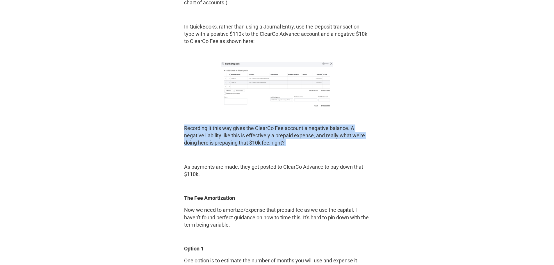
click at [268, 134] on p "Recording it this way gives the ClearCo Fee account a negative balance. A negat…" at bounding box center [277, 135] width 186 height 22
click at [281, 126] on p "Recording it this way gives the ClearCo Fee account a negative balance. A negat…" at bounding box center [277, 135] width 186 height 22
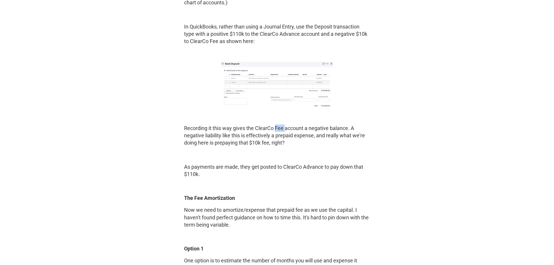
click at [281, 126] on p "Recording it this way gives the ClearCo Fee account a negative balance. A negat…" at bounding box center [277, 135] width 186 height 22
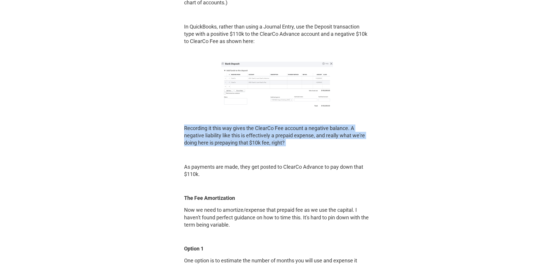
click at [281, 126] on p "Recording it this way gives the ClearCo Fee account a negative balance. A negat…" at bounding box center [277, 135] width 186 height 22
click at [242, 140] on p "Recording it this way gives the ClearCo Fee account a negative balance. A negat…" at bounding box center [277, 135] width 186 height 22
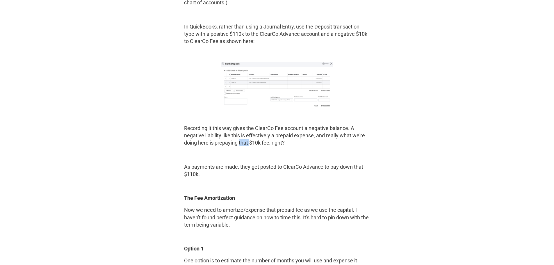
click at [242, 140] on p "Recording it this way gives the ClearCo Fee account a negative balance. A negat…" at bounding box center [277, 135] width 186 height 22
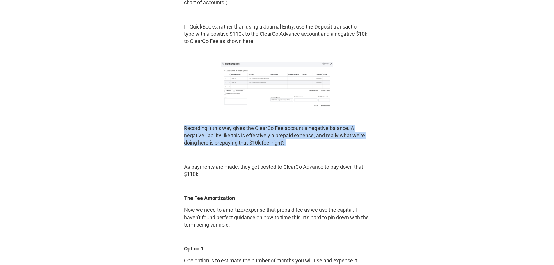
click at [242, 140] on p "Recording it this way gives the ClearCo Fee account a negative balance. A negat…" at bounding box center [277, 135] width 186 height 22
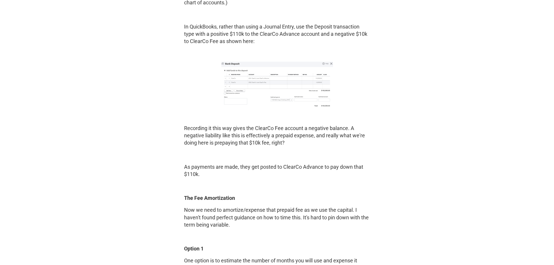
click at [224, 176] on p "As payments are made, they get posted to ClearCo Advance to pay down that $110k." at bounding box center [277, 170] width 186 height 15
click at [224, 164] on p "As payments are made, they get posted to ClearCo Advance to pay down that $110k." at bounding box center [277, 170] width 186 height 15
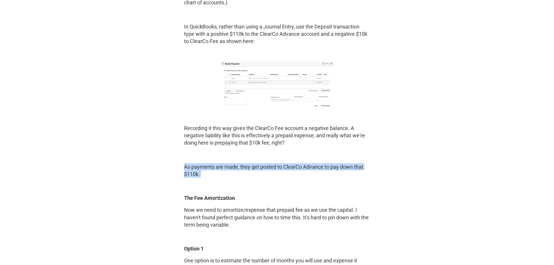
click at [224, 164] on p "As payments are made, they get posted to ClearCo Advance to pay down that $110k." at bounding box center [277, 170] width 186 height 15
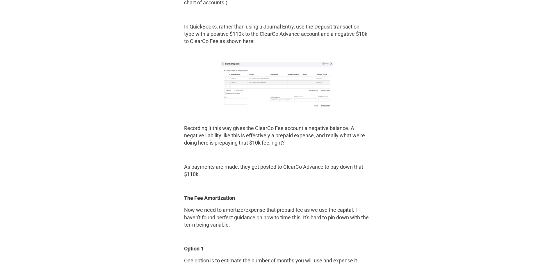
click at [245, 210] on p "Now we need to amortize/expense that prepaid fee as we use the capital. I haven…" at bounding box center [277, 217] width 186 height 22
click at [245, 209] on p "Now we need to amortize/expense that prepaid fee as we use the capital. I haven…" at bounding box center [277, 217] width 186 height 22
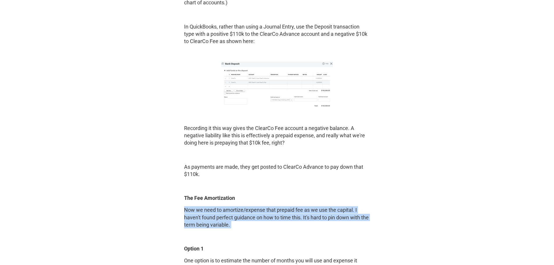
click at [245, 209] on p "Now we need to amortize/expense that prepaid fee as we use the capital. I haven…" at bounding box center [277, 217] width 186 height 22
click at [262, 214] on p "Now we need to amortize/expense that prepaid fee as we use the capital. I haven…" at bounding box center [277, 217] width 186 height 22
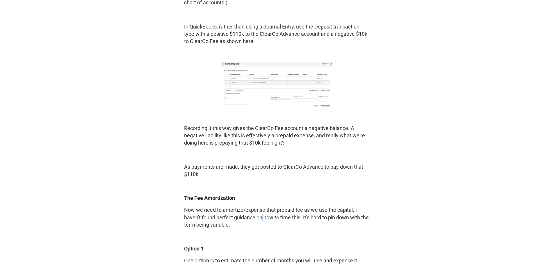
click at [262, 214] on p "Now we need to amortize/expense that prepaid fee as we use the capital. I haven…" at bounding box center [277, 217] width 186 height 22
click at [267, 208] on p "Now we need to amortize/expense that prepaid fee as we use the capital. I haven…" at bounding box center [277, 217] width 186 height 22
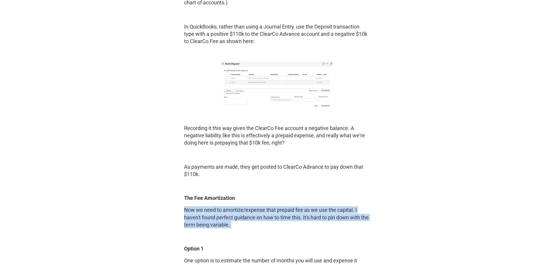
click at [267, 208] on p "Now we need to amortize/expense that prepaid fee as we use the capital. I haven…" at bounding box center [277, 217] width 186 height 22
click at [255, 211] on p "Now we need to amortize/expense that prepaid fee as we use the capital. I haven…" at bounding box center [277, 217] width 186 height 22
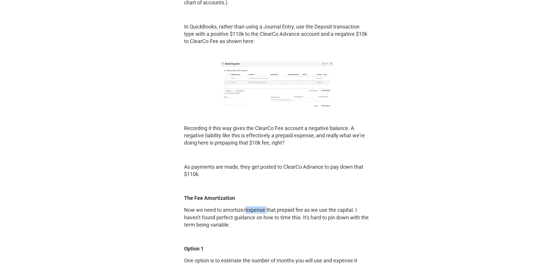
click at [255, 211] on p "Now we need to amortize/expense that prepaid fee as we use the capital. I haven…" at bounding box center [277, 217] width 186 height 22
click at [208, 215] on p "Now we need to amortize/expense that prepaid fee as we use the capital. I haven…" at bounding box center [277, 217] width 186 height 22
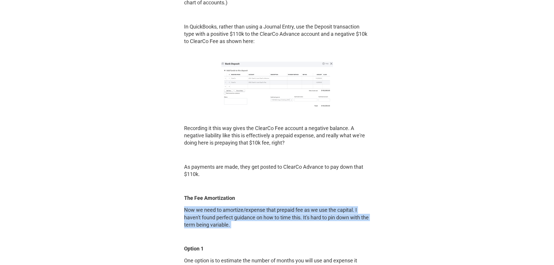
click at [208, 215] on p "Now we need to amortize/expense that prepaid fee as we use the capital. I haven…" at bounding box center [277, 217] width 186 height 22
click at [226, 212] on p "Now we need to amortize/expense that prepaid fee as we use the capital. I haven…" at bounding box center [277, 217] width 186 height 22
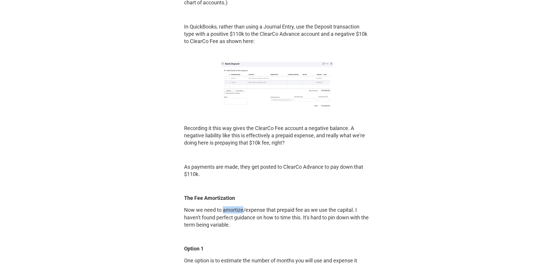
click at [226, 212] on p "Now we need to amortize/expense that prepaid fee as we use the capital. I haven…" at bounding box center [277, 217] width 186 height 22
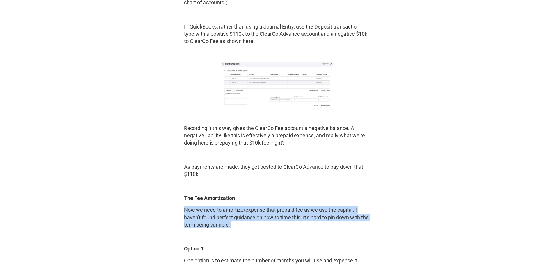
click at [226, 212] on p "Now we need to amortize/expense that prepaid fee as we use the capital. I haven…" at bounding box center [277, 217] width 186 height 22
click at [221, 220] on p "Now we need to amortize/expense that prepaid fee as we use the capital. I haven…" at bounding box center [277, 217] width 186 height 22
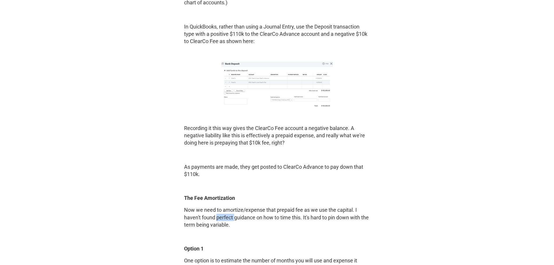
click at [221, 220] on p "Now we need to amortize/expense that prepaid fee as we use the capital. I haven…" at bounding box center [277, 217] width 186 height 22
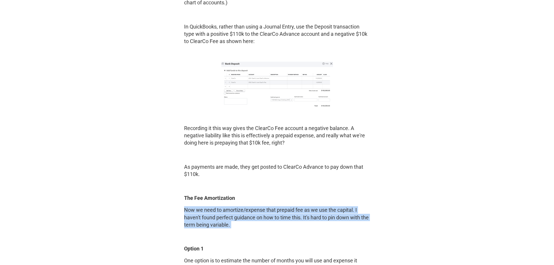
click at [221, 220] on p "Now we need to amortize/expense that prepaid fee as we use the capital. I haven…" at bounding box center [277, 217] width 186 height 22
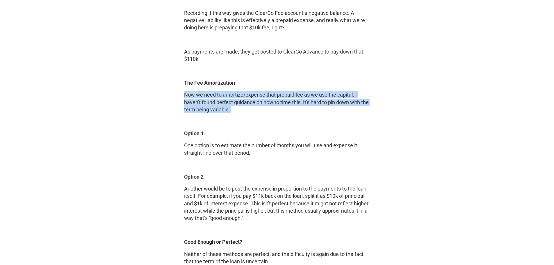
scroll to position [1141, 0]
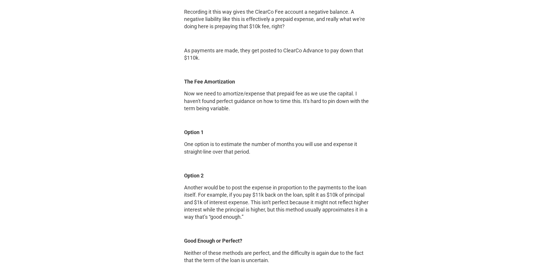
click at [246, 150] on p "One option is to estimate the number of months you will use and expense it stra…" at bounding box center [277, 147] width 186 height 15
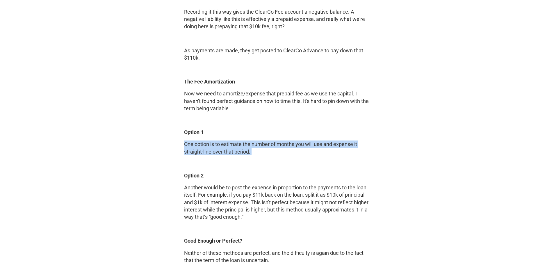
click at [246, 150] on p "One option is to estimate the number of months you will use and expense it stra…" at bounding box center [277, 147] width 186 height 15
click at [251, 145] on p "One option is to estimate the number of months you will use and expense it stra…" at bounding box center [277, 147] width 186 height 15
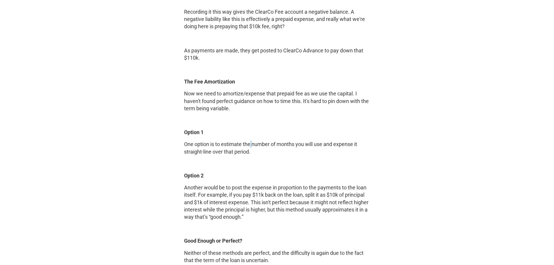
click at [251, 145] on p "One option is to estimate the number of months you will use and expense it stra…" at bounding box center [277, 147] width 186 height 15
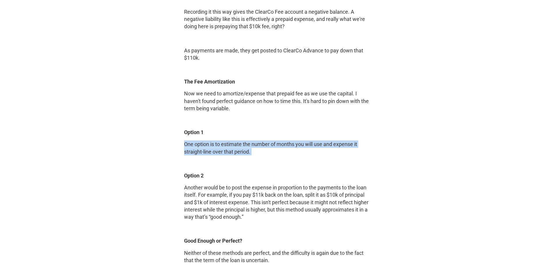
click at [251, 145] on p "One option is to estimate the number of months you will use and expense it stra…" at bounding box center [277, 147] width 186 height 15
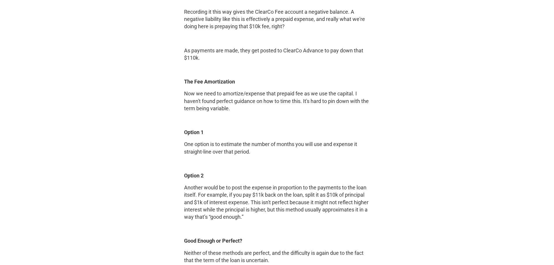
click at [258, 199] on p "Another would be to post the expense in proportion to the payments to the loan …" at bounding box center [277, 202] width 186 height 37
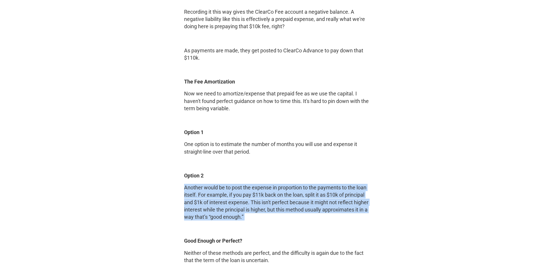
click at [258, 199] on p "Another would be to post the expense in proportion to the payments to the loan …" at bounding box center [277, 202] width 186 height 37
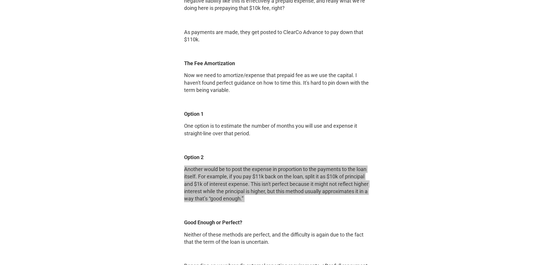
scroll to position [1286, 0]
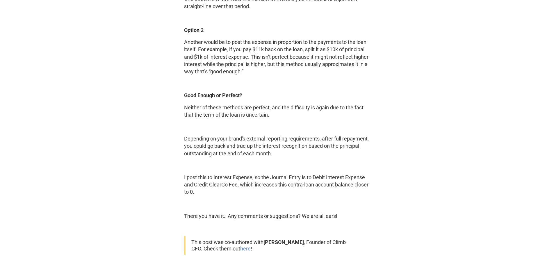
click at [246, 108] on p "Neither of these methods are perfect, and the difficulty is again due to the fa…" at bounding box center [277, 111] width 186 height 15
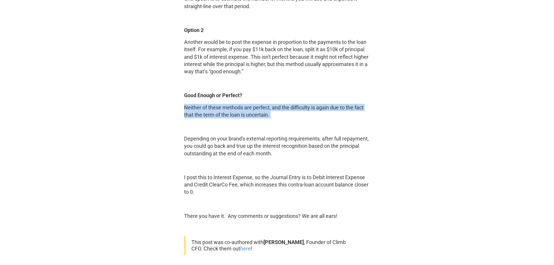
click at [246, 108] on p "Neither of these methods are perfect, and the difficulty is again due to the fa…" at bounding box center [277, 111] width 186 height 15
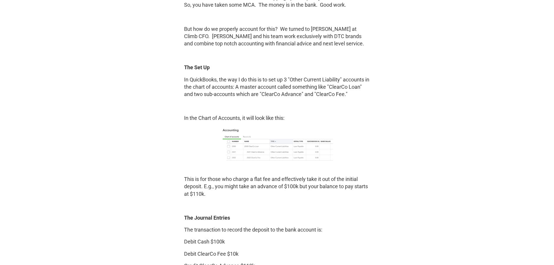
scroll to position [734, 0]
click at [288, 187] on p "This is for those who charge a flat fee and effectively take it out of the init…" at bounding box center [277, 187] width 186 height 22
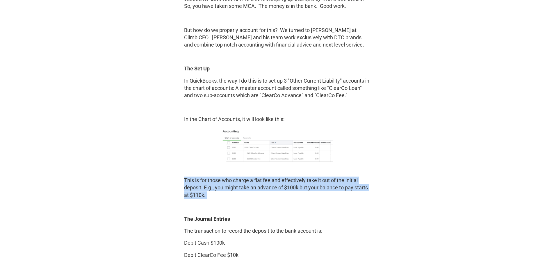
click at [288, 187] on p "This is for those who charge a flat fee and effectively take it out of the init…" at bounding box center [277, 187] width 186 height 22
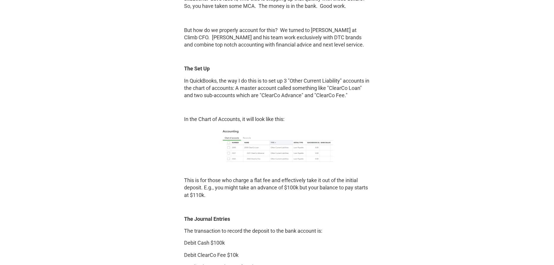
click at [233, 119] on p "In the Chart of Accounts, it will look like this:" at bounding box center [277, 118] width 186 height 7
click at [300, 78] on p "In QuickBooks, the way I do this is to set up 3 "Other Current Liability" accou…" at bounding box center [277, 88] width 186 height 22
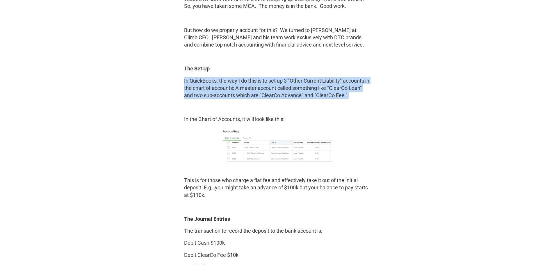
click at [300, 78] on p "In QuickBooks, the way I do this is to set up 3 "Other Current Liability" accou…" at bounding box center [277, 88] width 186 height 22
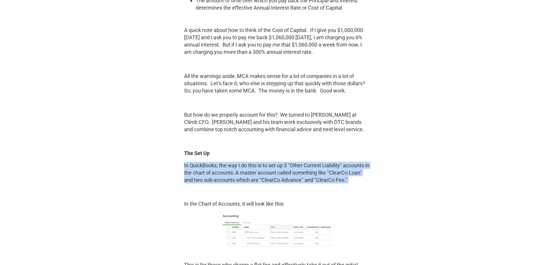
scroll to position [646, 0]
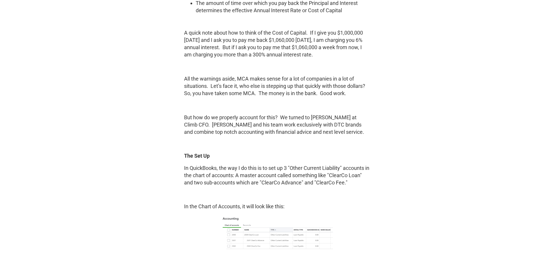
click at [295, 54] on p "A quick note about how to think of the Cost of Capital. If I give you $1,000,00…" at bounding box center [277, 43] width 186 height 29
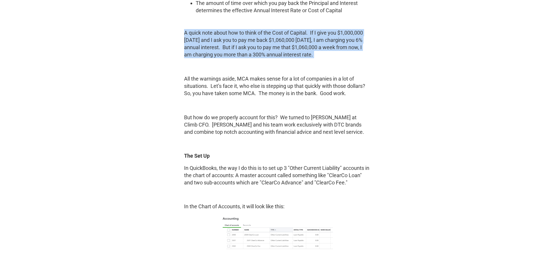
click at [295, 54] on p "A quick note about how to think of the Cost of Capital. If I give you $1,000,00…" at bounding box center [277, 43] width 186 height 29
click at [273, 35] on p "A quick note about how to think of the Cost of Capital. If I give you $1,000,00…" at bounding box center [277, 43] width 186 height 29
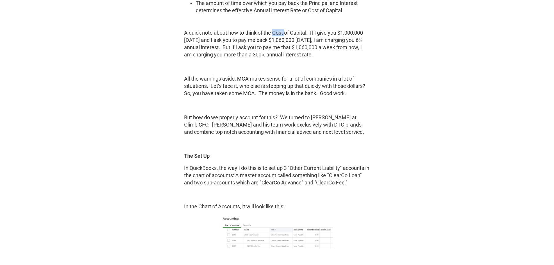
click at [273, 35] on p "A quick note about how to think of the Cost of Capital. If I give you $1,000,00…" at bounding box center [277, 43] width 186 height 29
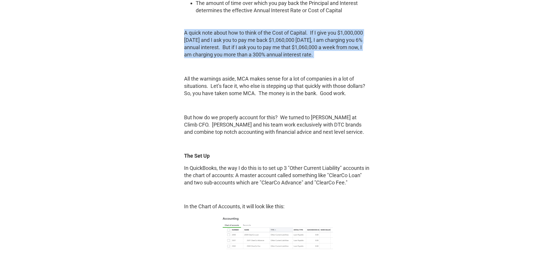
click at [273, 35] on p "A quick note about how to think of the Cost of Capital. If I give you $1,000,00…" at bounding box center [277, 43] width 186 height 29
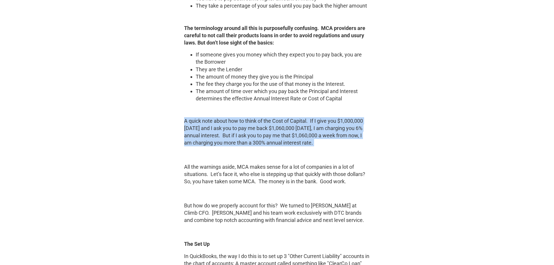
scroll to position [501, 0]
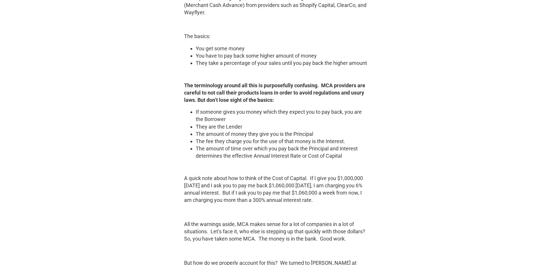
click at [276, 149] on li "The amount of time over which you pay back the Principal and Interest determine…" at bounding box center [283, 152] width 174 height 15
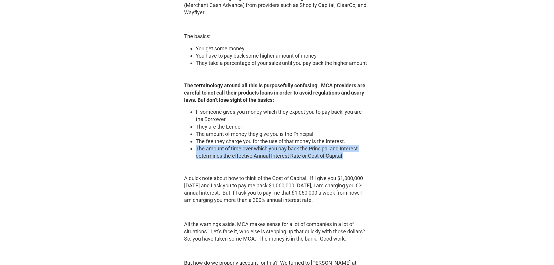
click at [276, 149] on li "The amount of time over which you pay back the Principal and Interest determine…" at bounding box center [283, 152] width 174 height 15
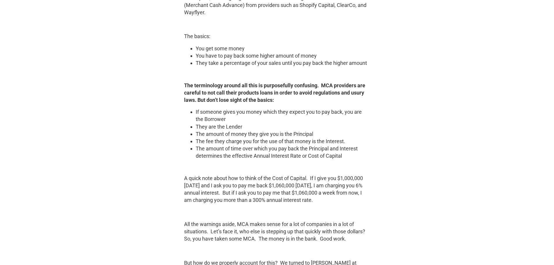
click at [273, 135] on li "The amount of money they give you is the Principal" at bounding box center [283, 133] width 174 height 7
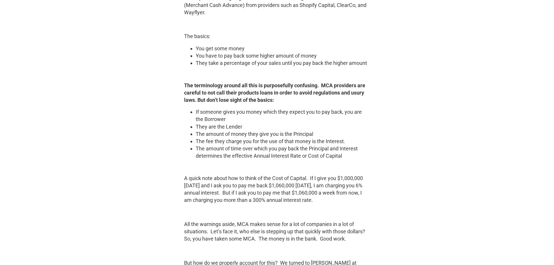
click at [259, 94] on strong "The terminology around all this is purposefully confusing. MCA providers are ca…" at bounding box center [274, 92] width 181 height 21
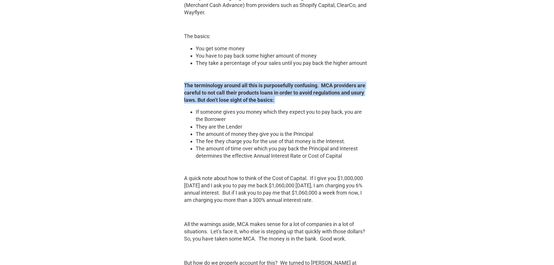
click at [259, 94] on strong "The terminology around all this is purposefully confusing. MCA providers are ca…" at bounding box center [274, 92] width 181 height 21
click at [263, 85] on strong "The terminology around all this is purposefully confusing. MCA providers are ca…" at bounding box center [274, 92] width 181 height 21
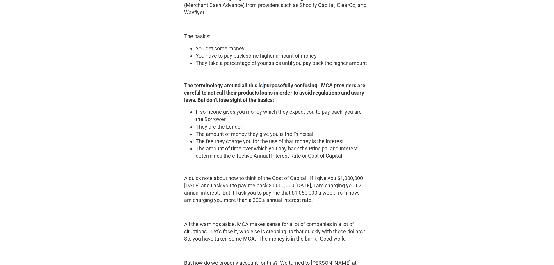
click at [263, 85] on strong "The terminology around all this is purposefully confusing. MCA providers are ca…" at bounding box center [274, 92] width 181 height 21
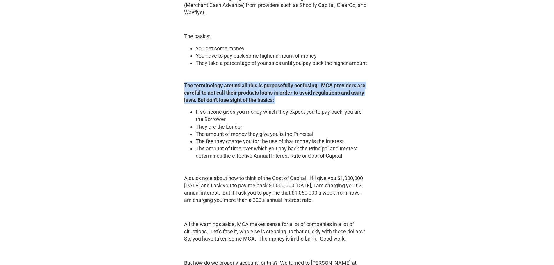
click at [263, 85] on strong "The terminology around all this is purposefully confusing. MCA providers are ca…" at bounding box center [274, 92] width 181 height 21
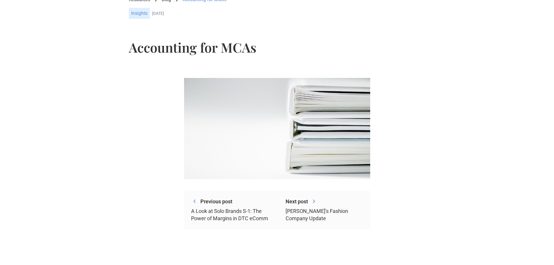
scroll to position [0, 0]
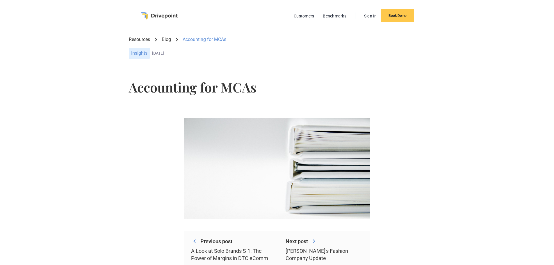
drag, startPoint x: 108, startPoint y: 165, endPoint x: 170, endPoint y: 58, distance: 123.5
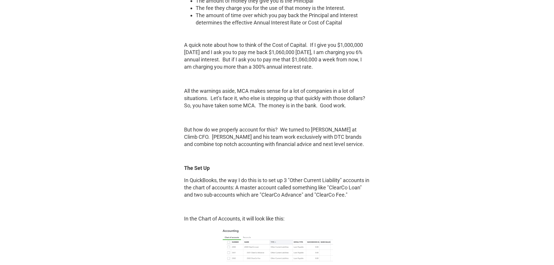
scroll to position [640, 0]
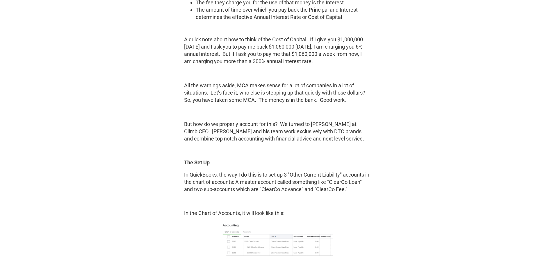
click at [288, 94] on p "All the warnings aside, MCA makes sense for a lot of companies in a lot of situ…" at bounding box center [277, 93] width 186 height 22
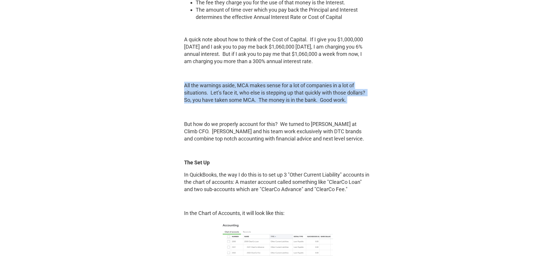
click at [288, 94] on p "All the warnings aside, MCA makes sense for a lot of companies in a lot of situ…" at bounding box center [277, 93] width 186 height 22
click at [280, 103] on p "All the warnings aside, MCA makes sense for a lot of companies in a lot of situ…" at bounding box center [277, 93] width 186 height 22
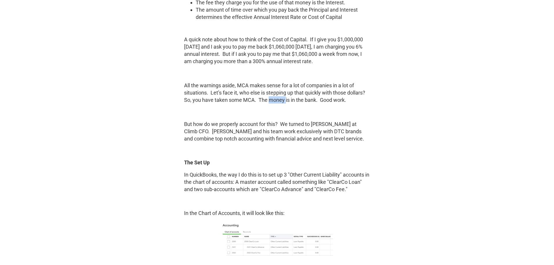
click at [280, 103] on p "All the warnings aside, MCA makes sense for a lot of companies in a lot of situ…" at bounding box center [277, 93] width 186 height 22
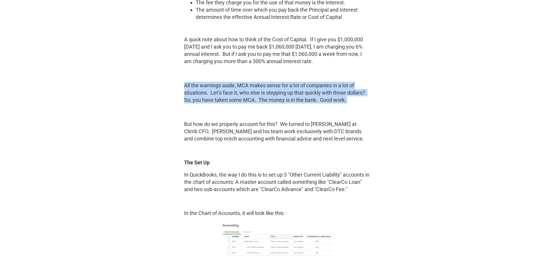
click at [280, 103] on p "All the warnings aside, MCA makes sense for a lot of companies in a lot of situ…" at bounding box center [277, 93] width 186 height 22
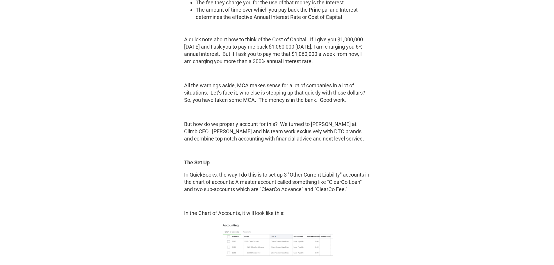
click at [216, 120] on p "But how do we properly account for this? We turned to [PERSON_NAME] at Climb CF…" at bounding box center [277, 131] width 186 height 22
click at [216, 118] on div "‍ The introduction of new credit and borrowing options for DTC and eCommerce br…" at bounding box center [277, 270] width 186 height 1282
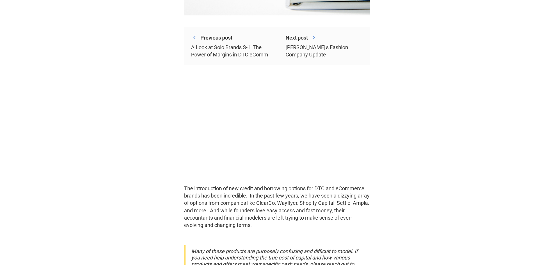
scroll to position [0, 0]
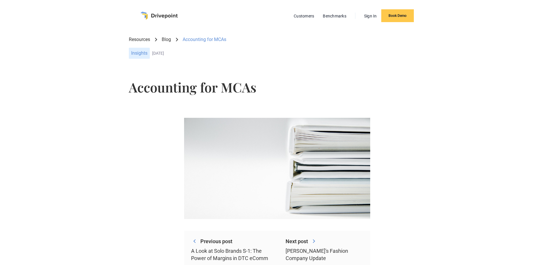
drag, startPoint x: 220, startPoint y: 178, endPoint x: 215, endPoint y: 76, distance: 101.6
